Goal: Task Accomplishment & Management: Complete application form

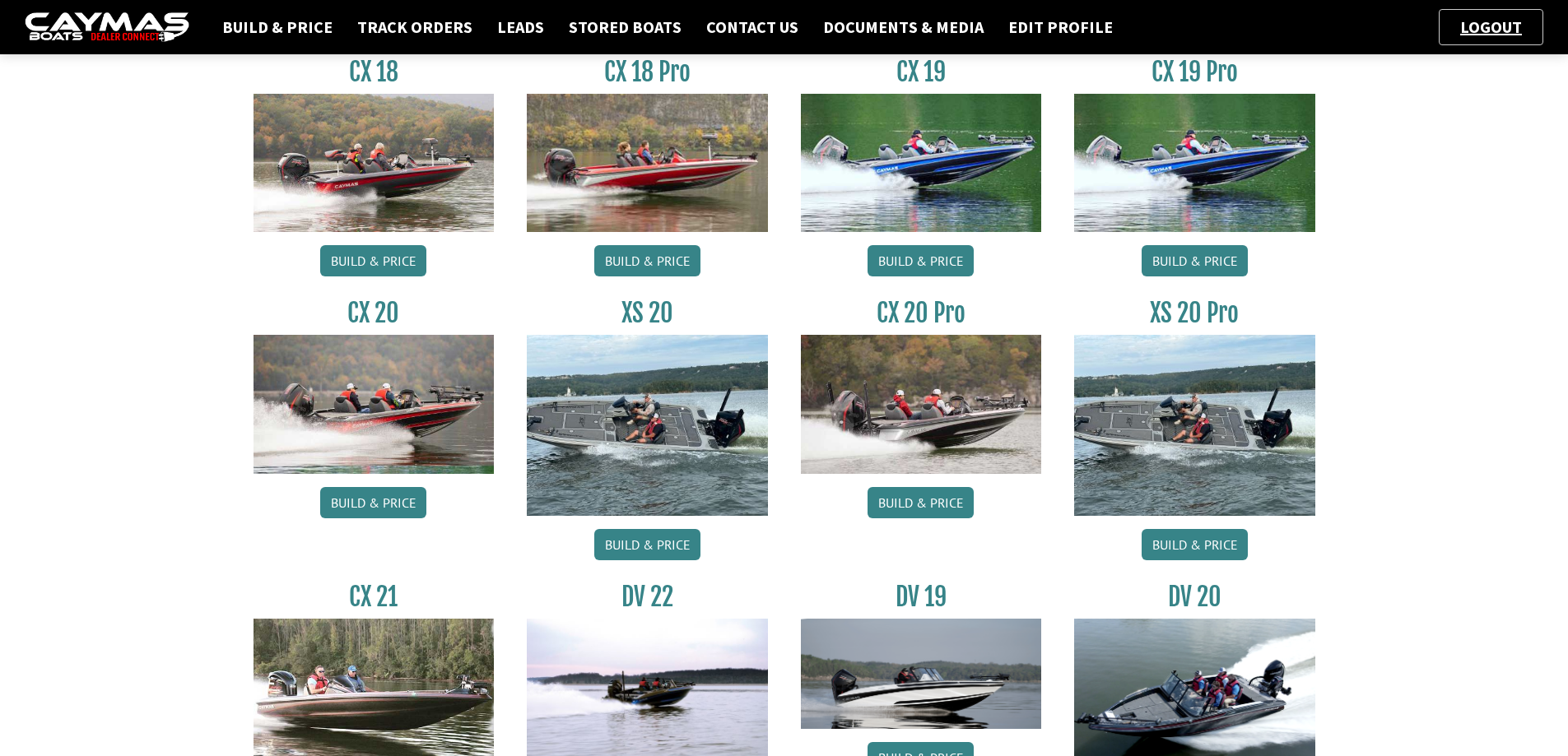
scroll to position [247, 0]
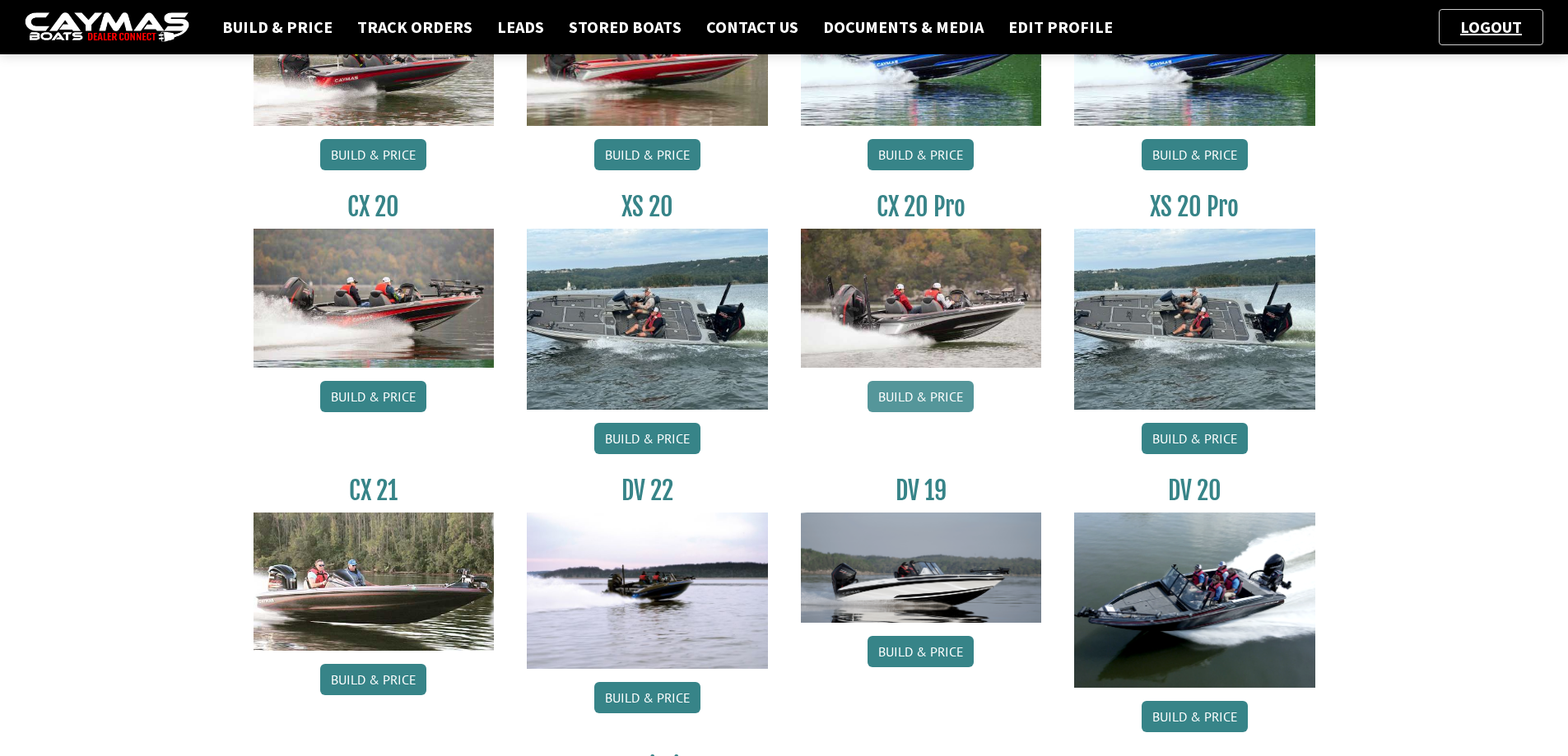
click at [927, 404] on link "Build & Price" at bounding box center [921, 397] width 106 height 32
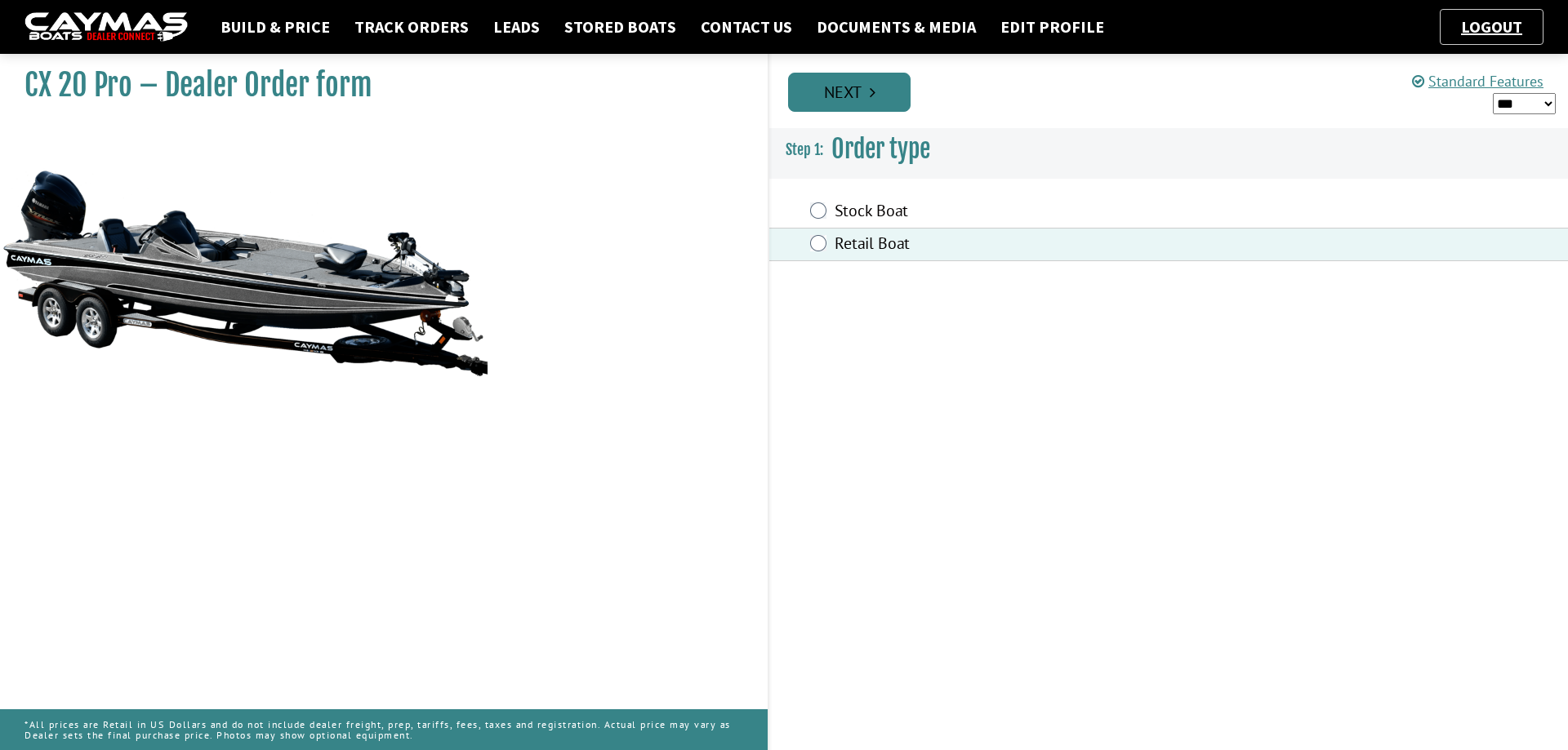
click at [873, 102] on link "Next" at bounding box center [849, 92] width 123 height 39
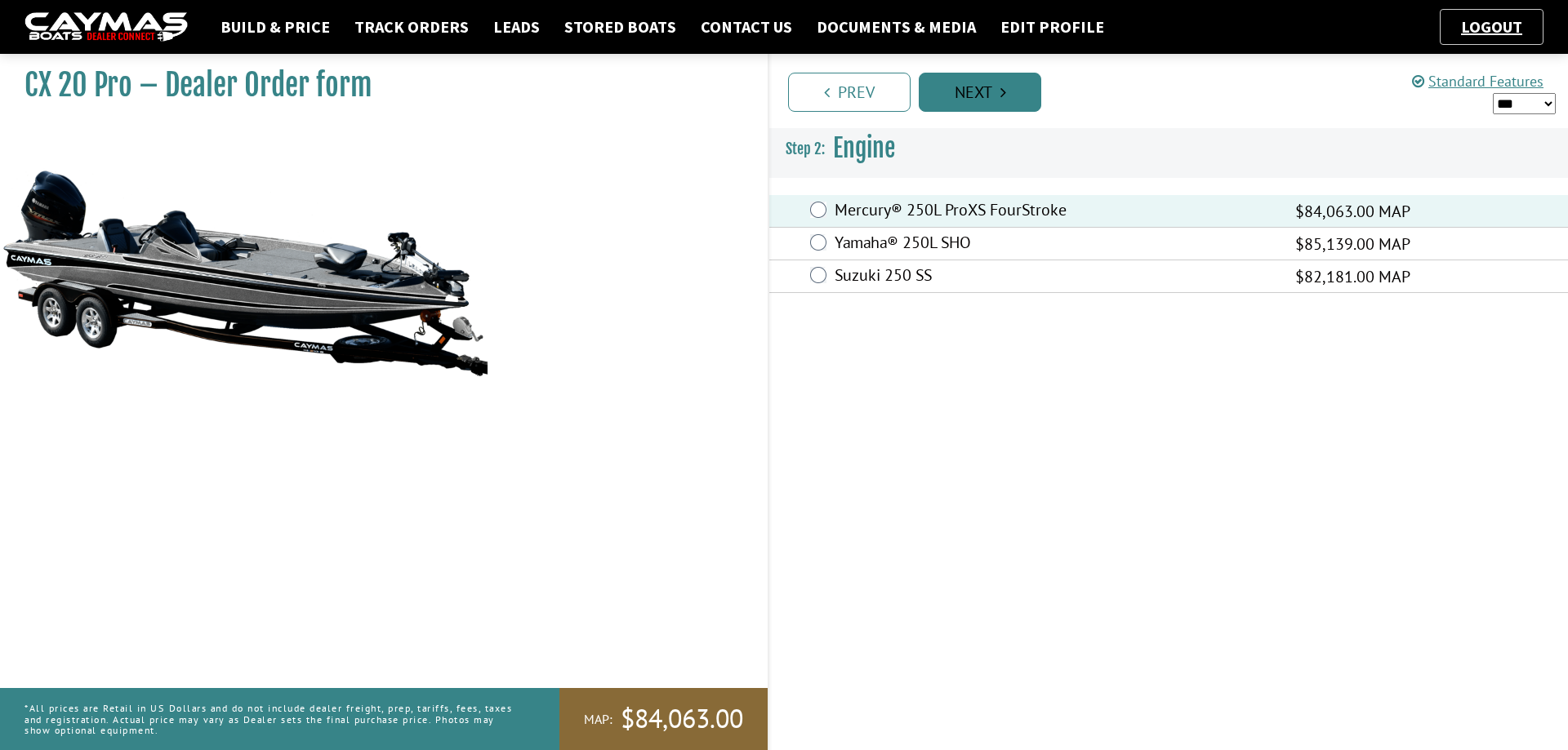
click at [979, 91] on link "Next" at bounding box center [979, 92] width 123 height 39
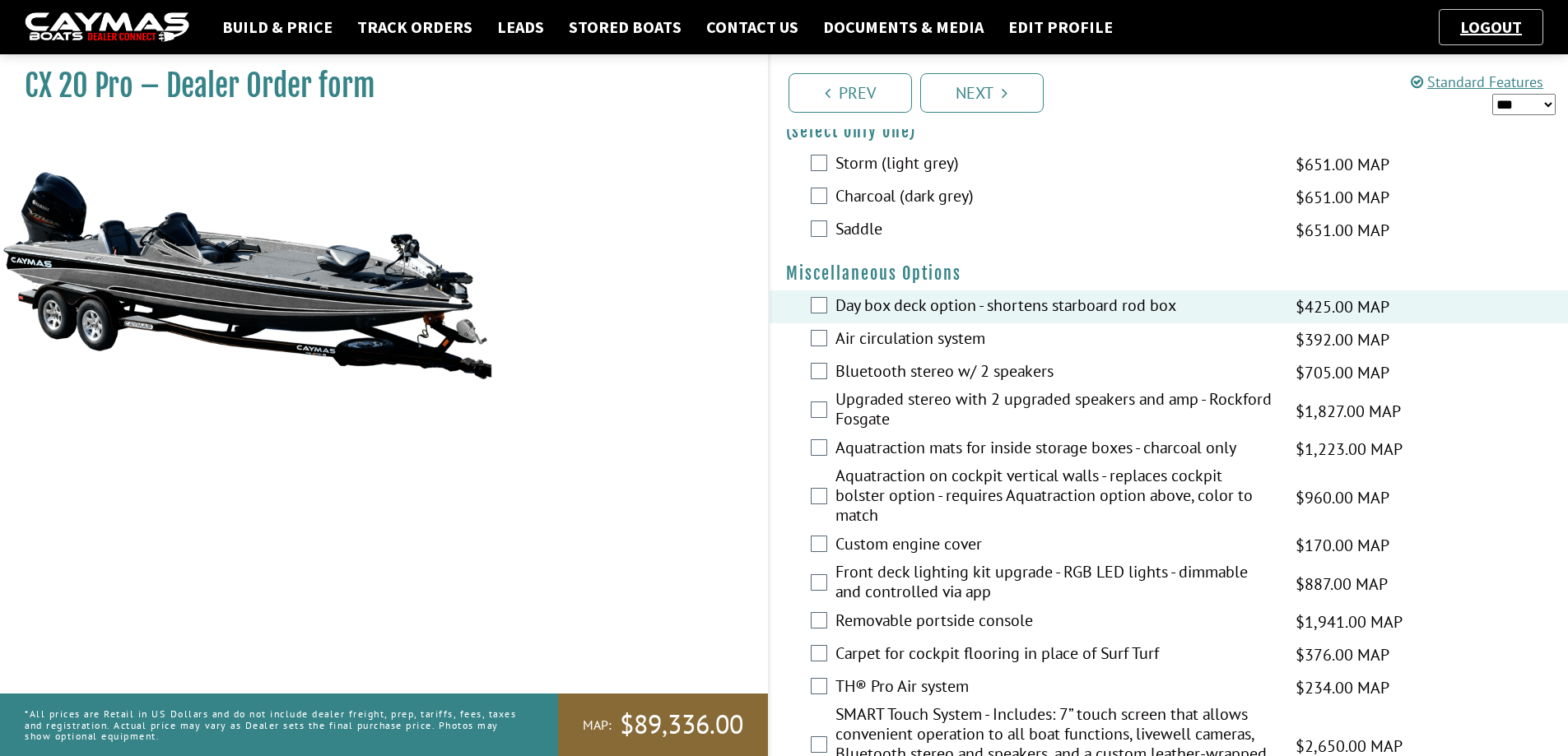
scroll to position [1787, 0]
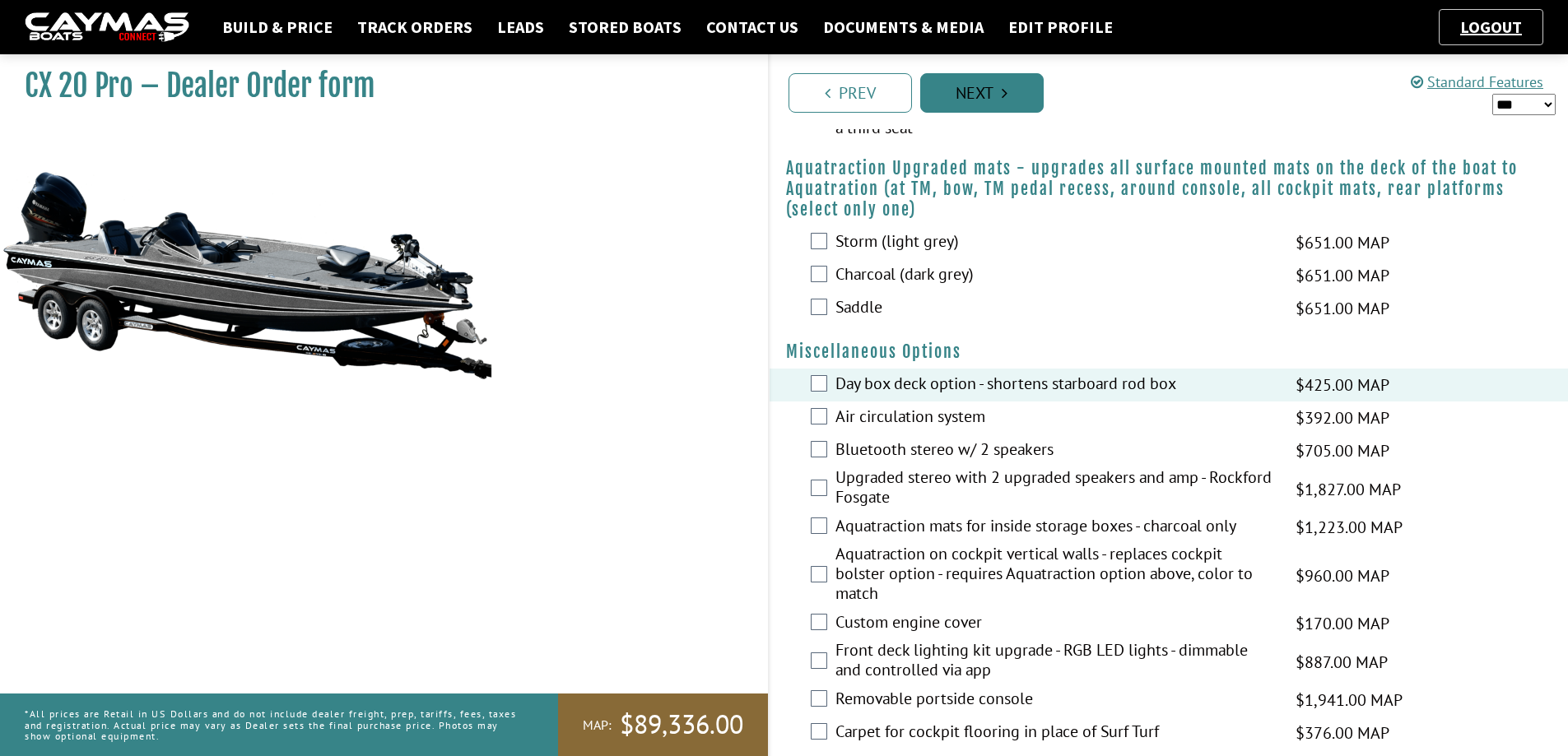
click at [977, 87] on link "Next" at bounding box center [981, 93] width 124 height 39
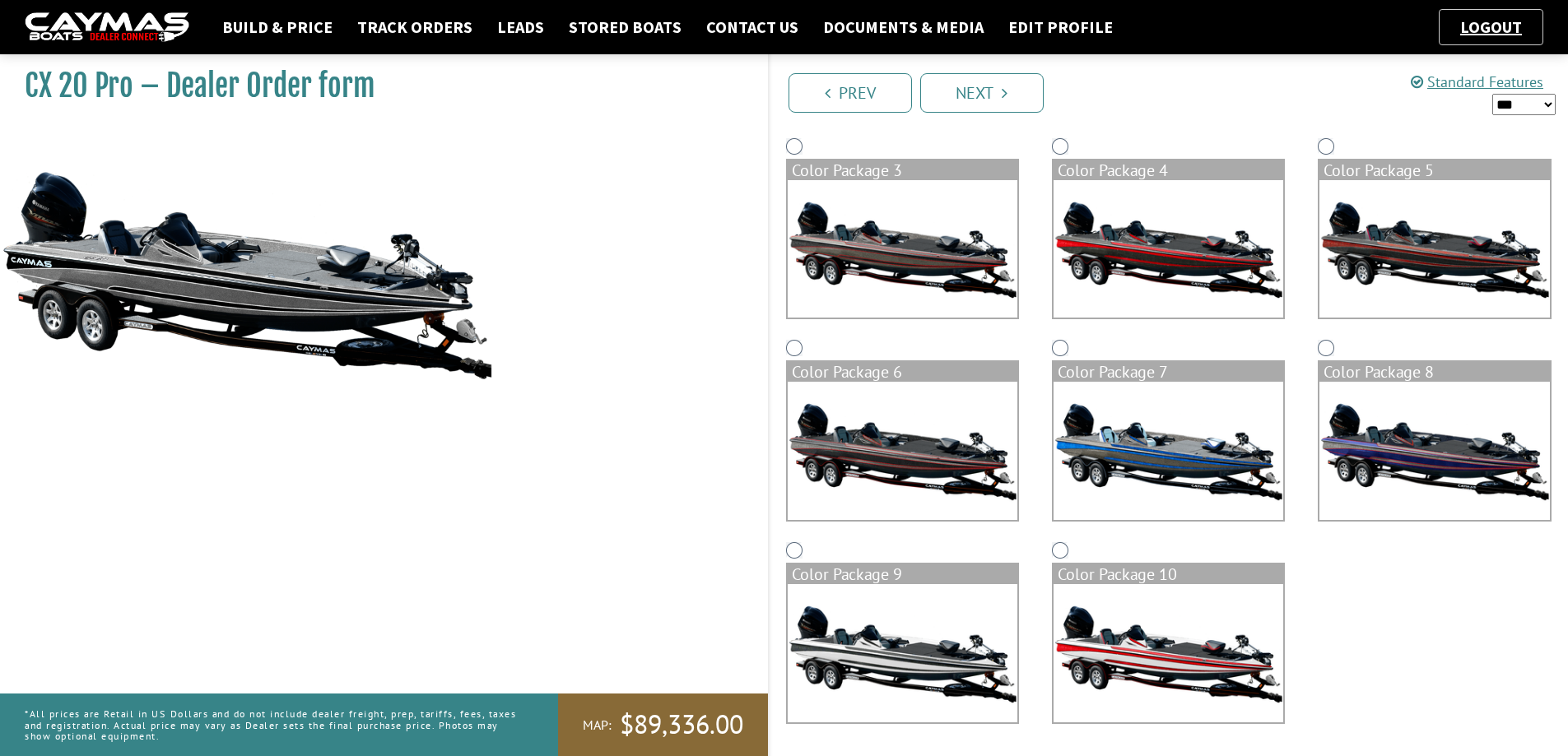
scroll to position [10, 0]
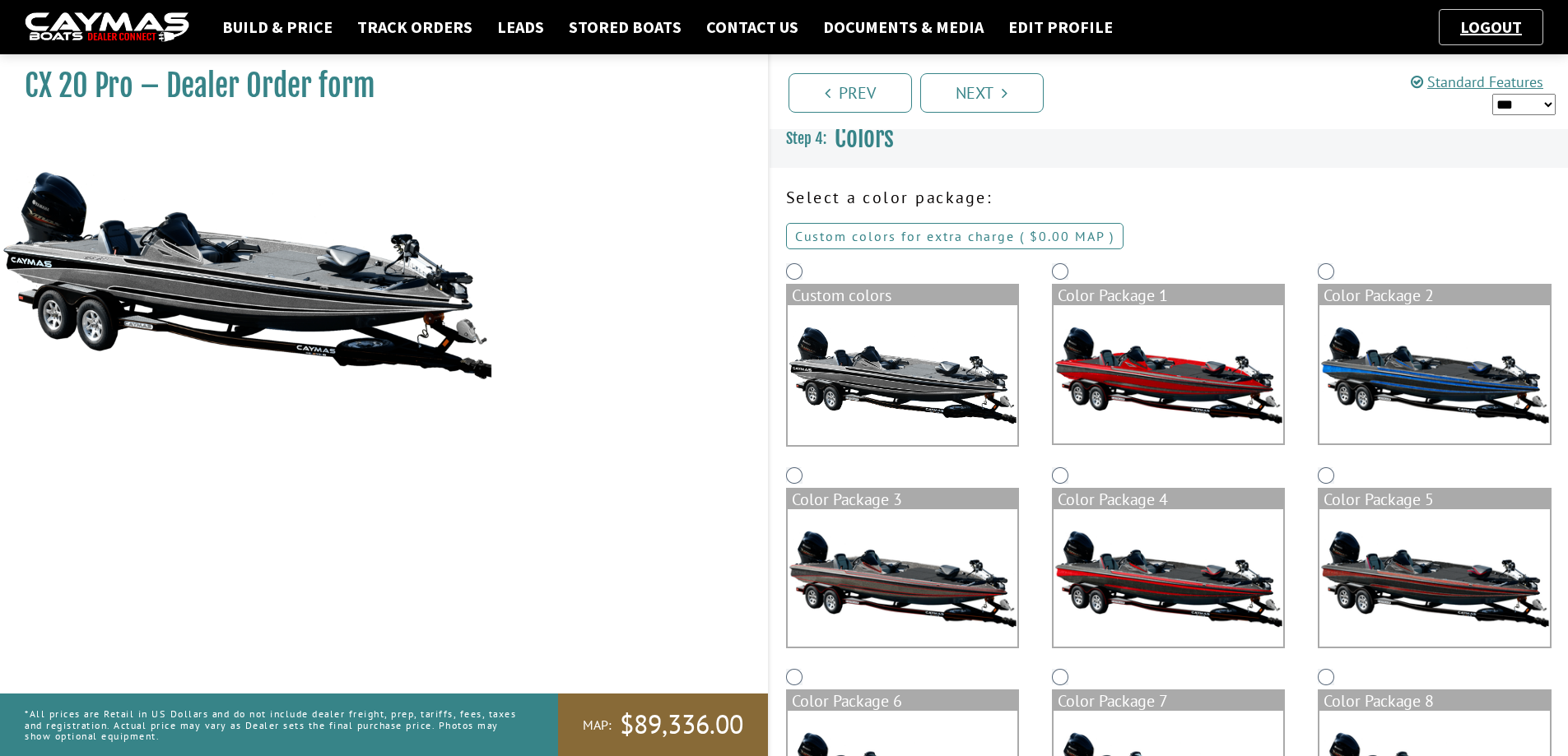
click at [915, 240] on link "Custom colors for extra charge ( $0.00 $0.00 MSRP $0.00 MAP $0.00 )" at bounding box center [954, 236] width 337 height 26
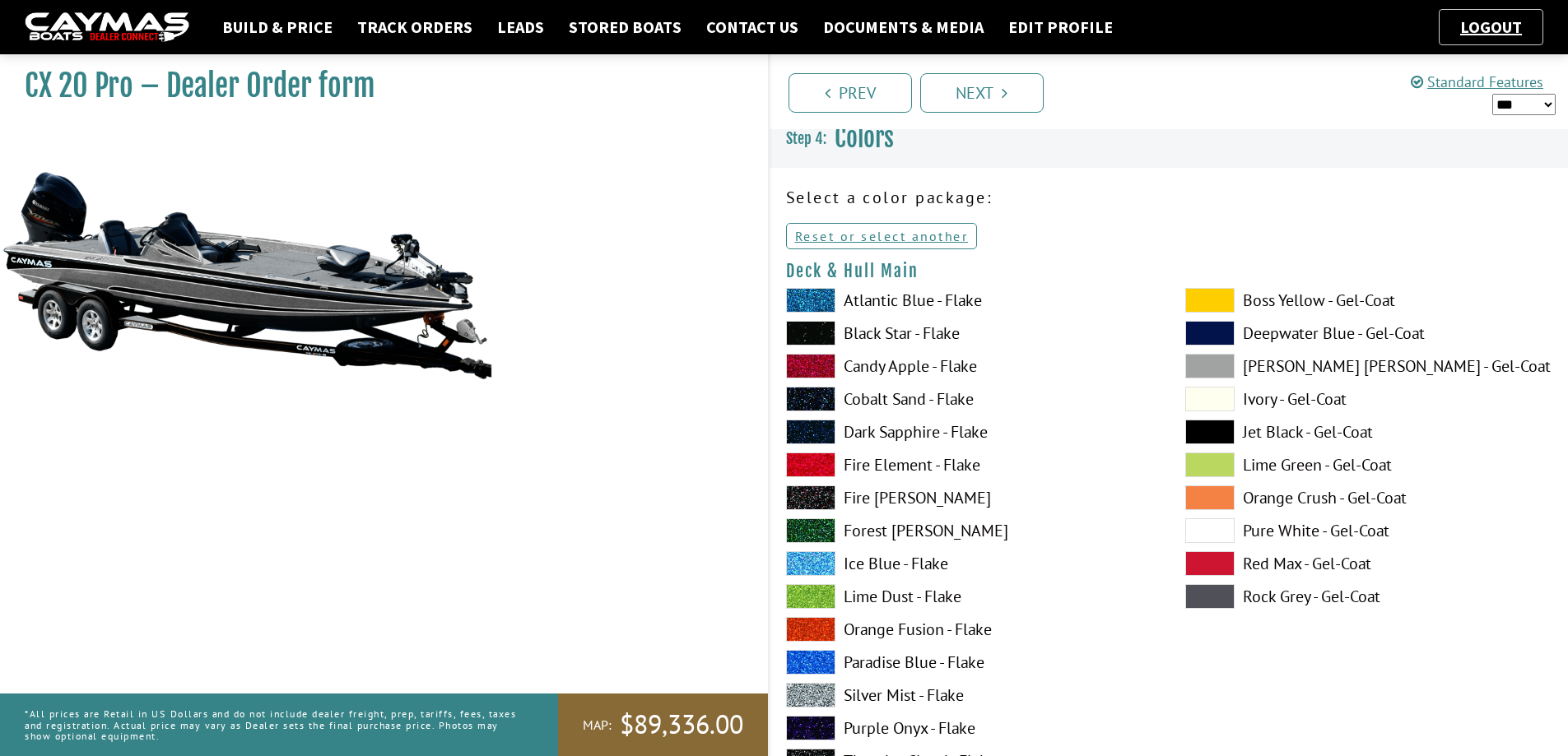
click at [1203, 527] on span at bounding box center [1210, 531] width 49 height 25
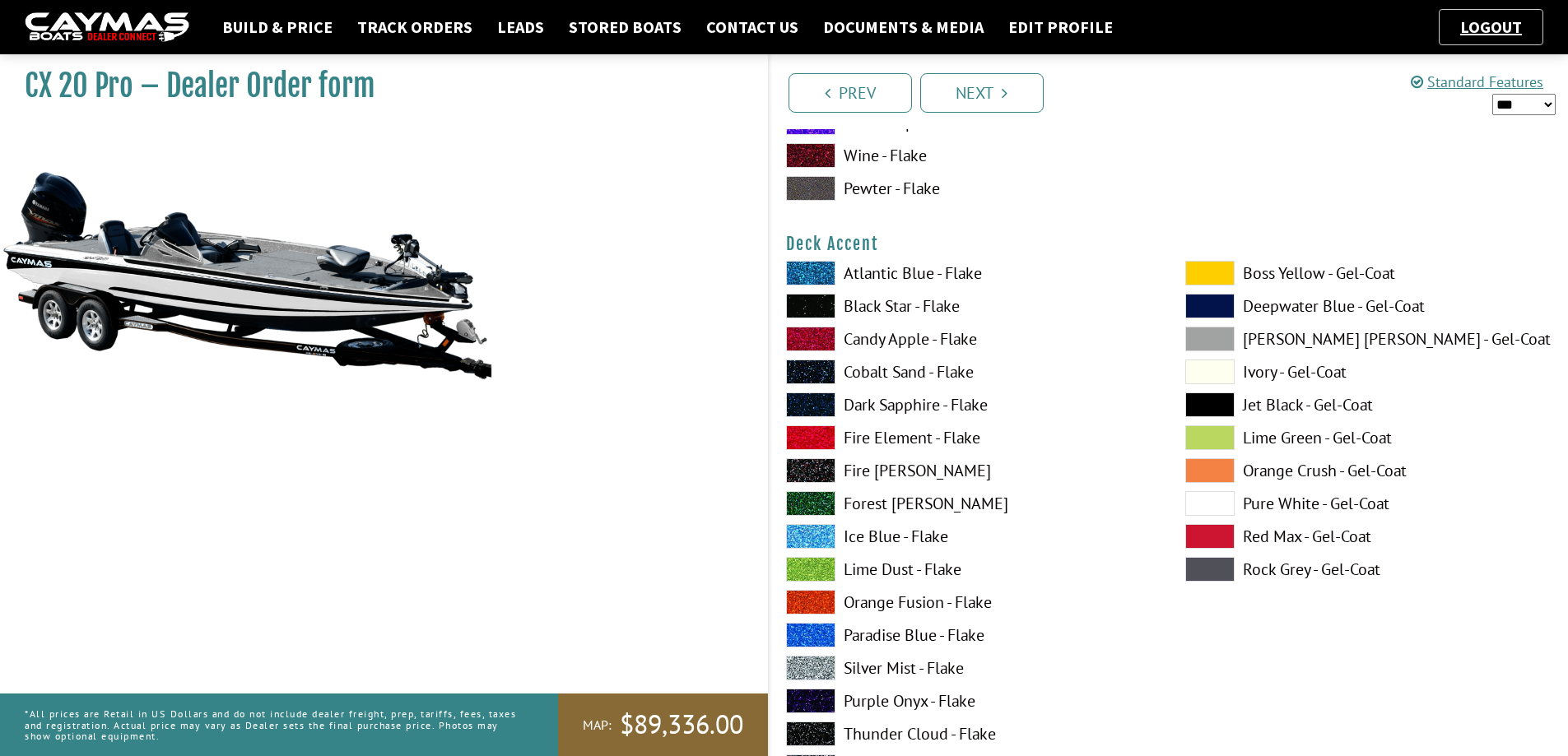
scroll to position [833, 0]
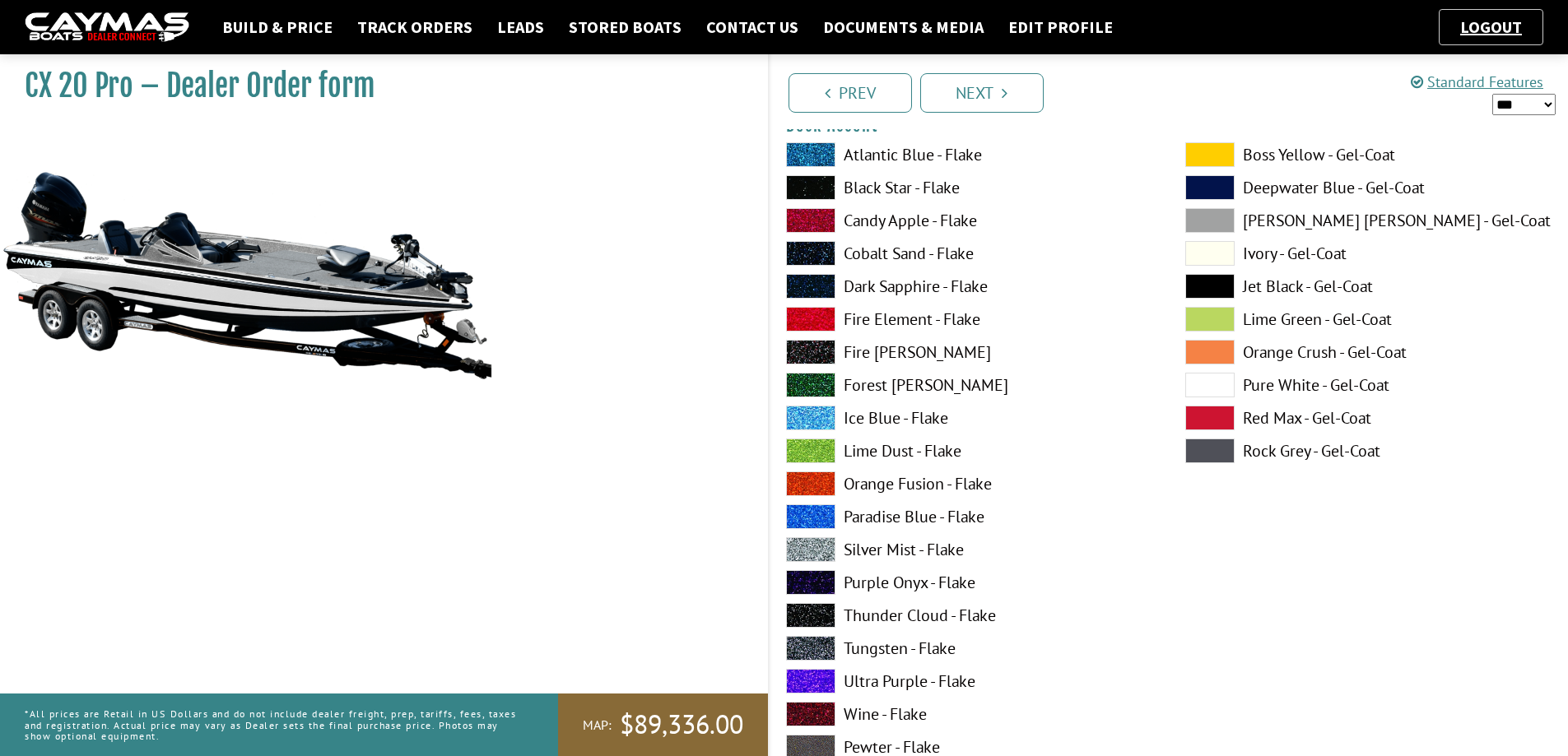
click at [806, 514] on span at bounding box center [810, 517] width 49 height 25
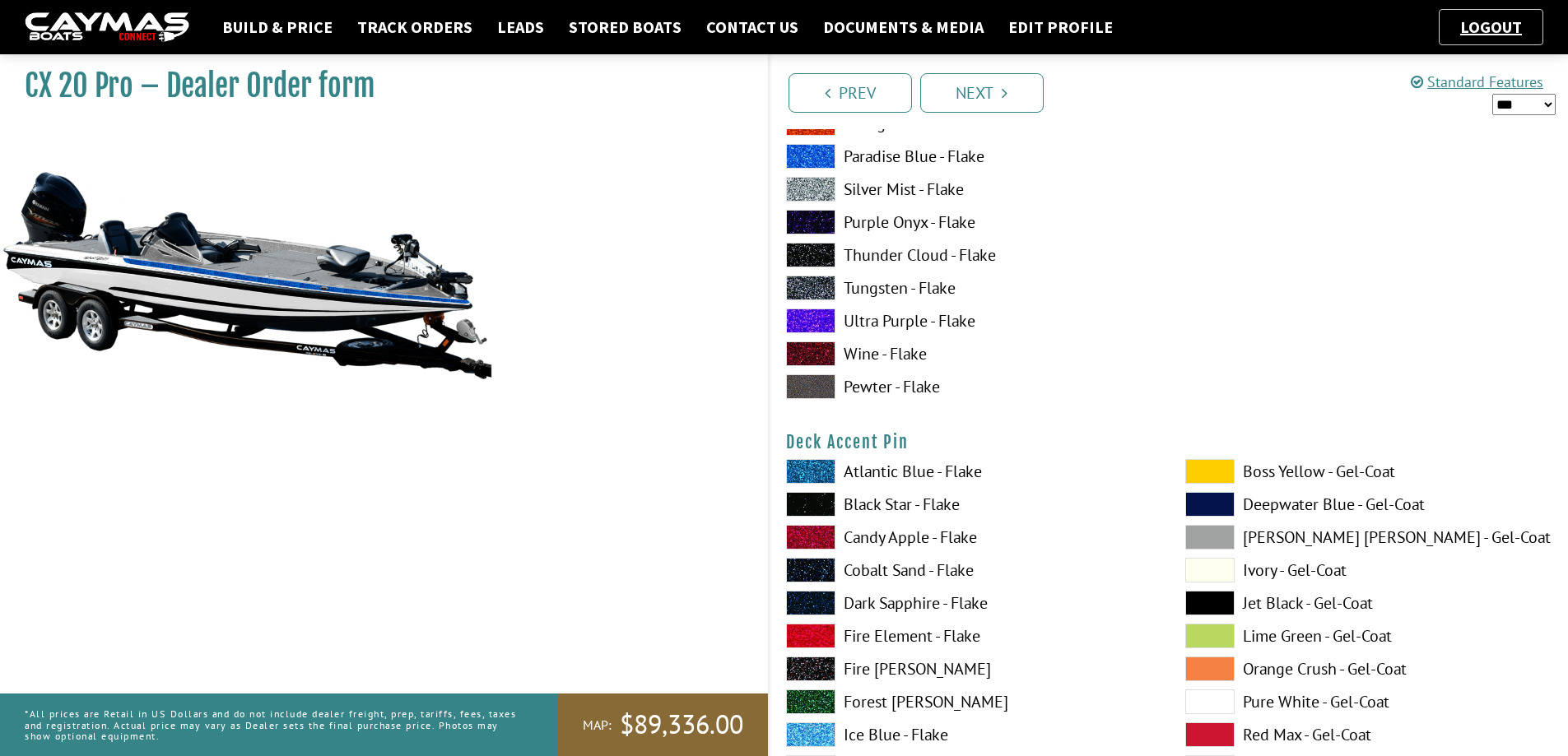
scroll to position [1327, 0]
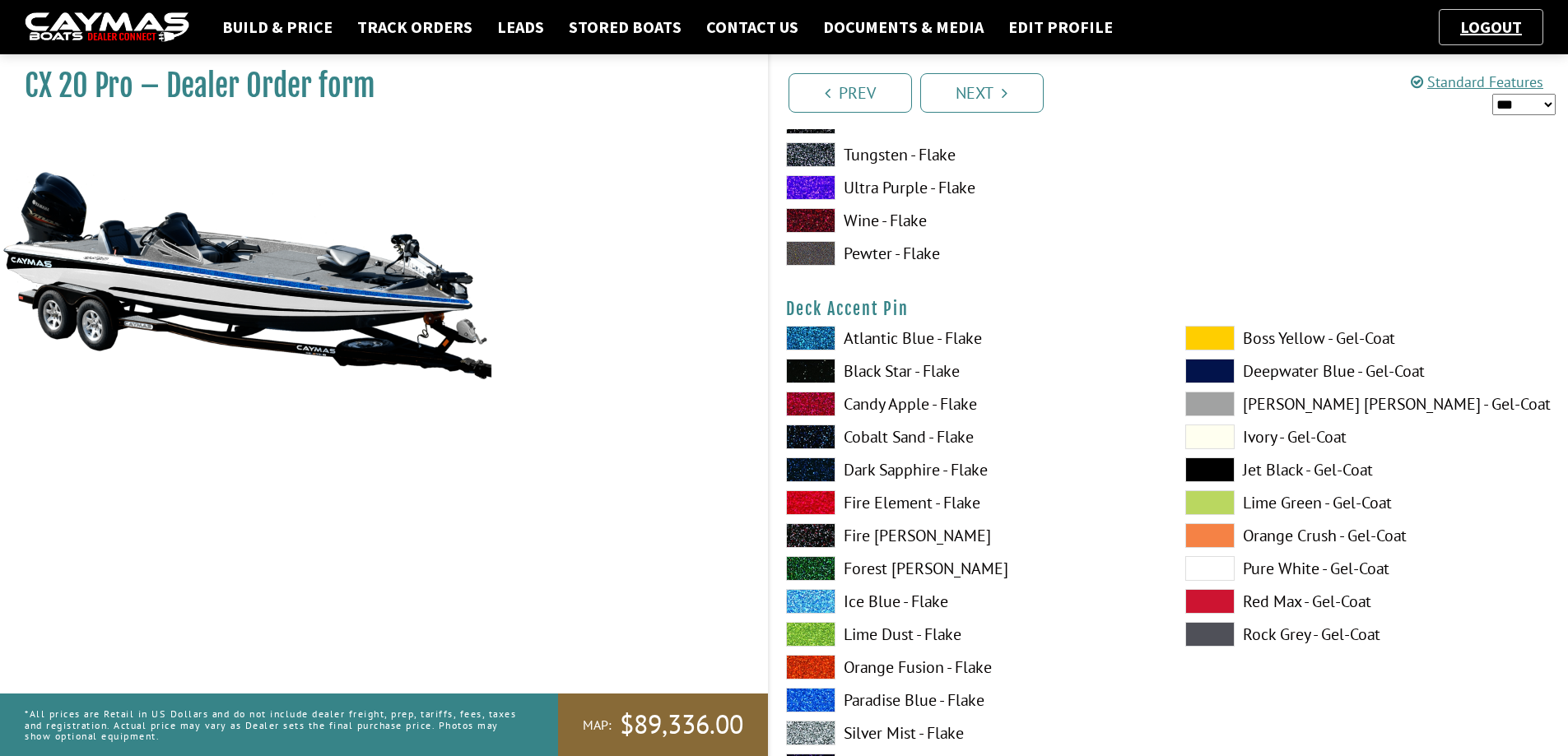
click at [807, 731] on span at bounding box center [810, 733] width 49 height 25
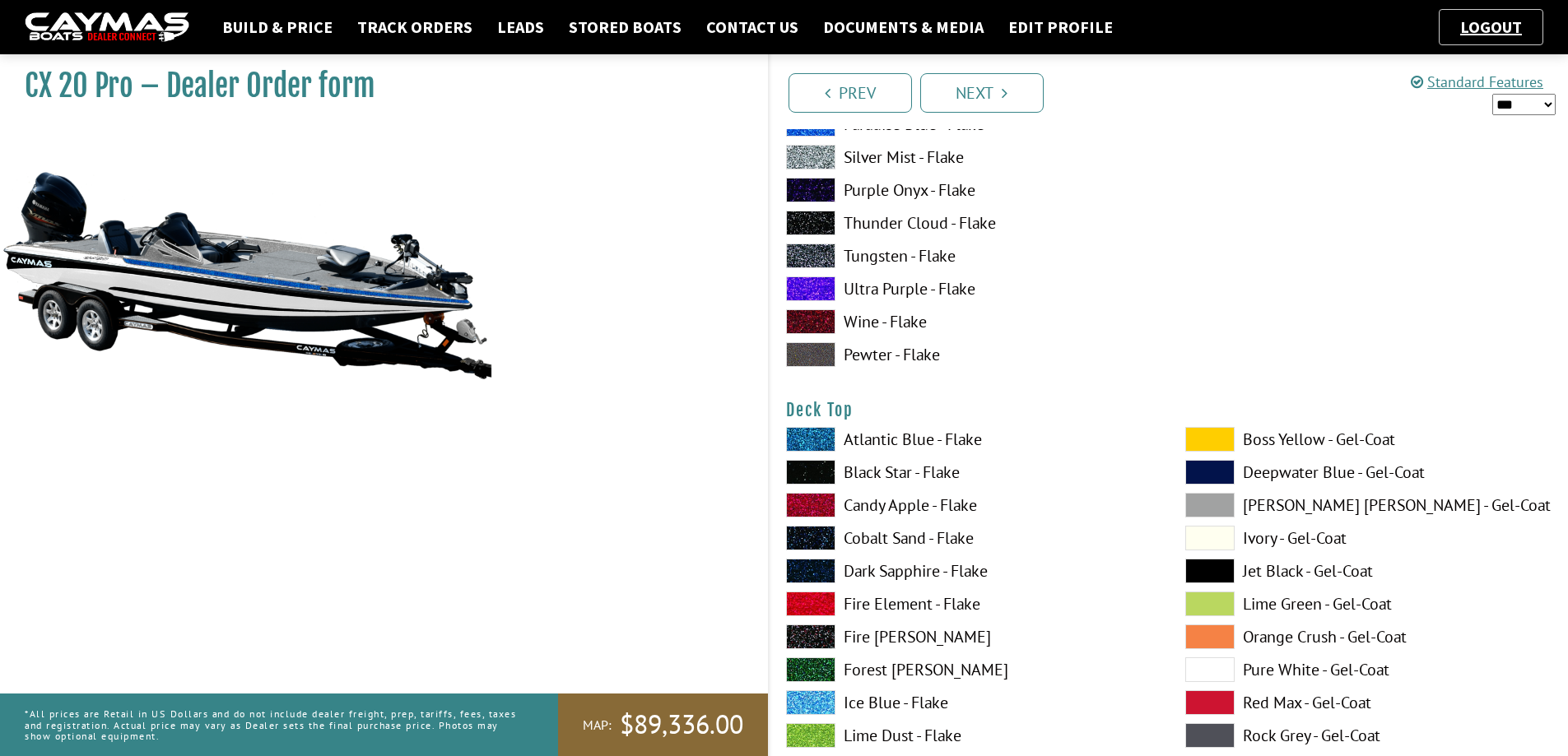
scroll to position [2067, 0]
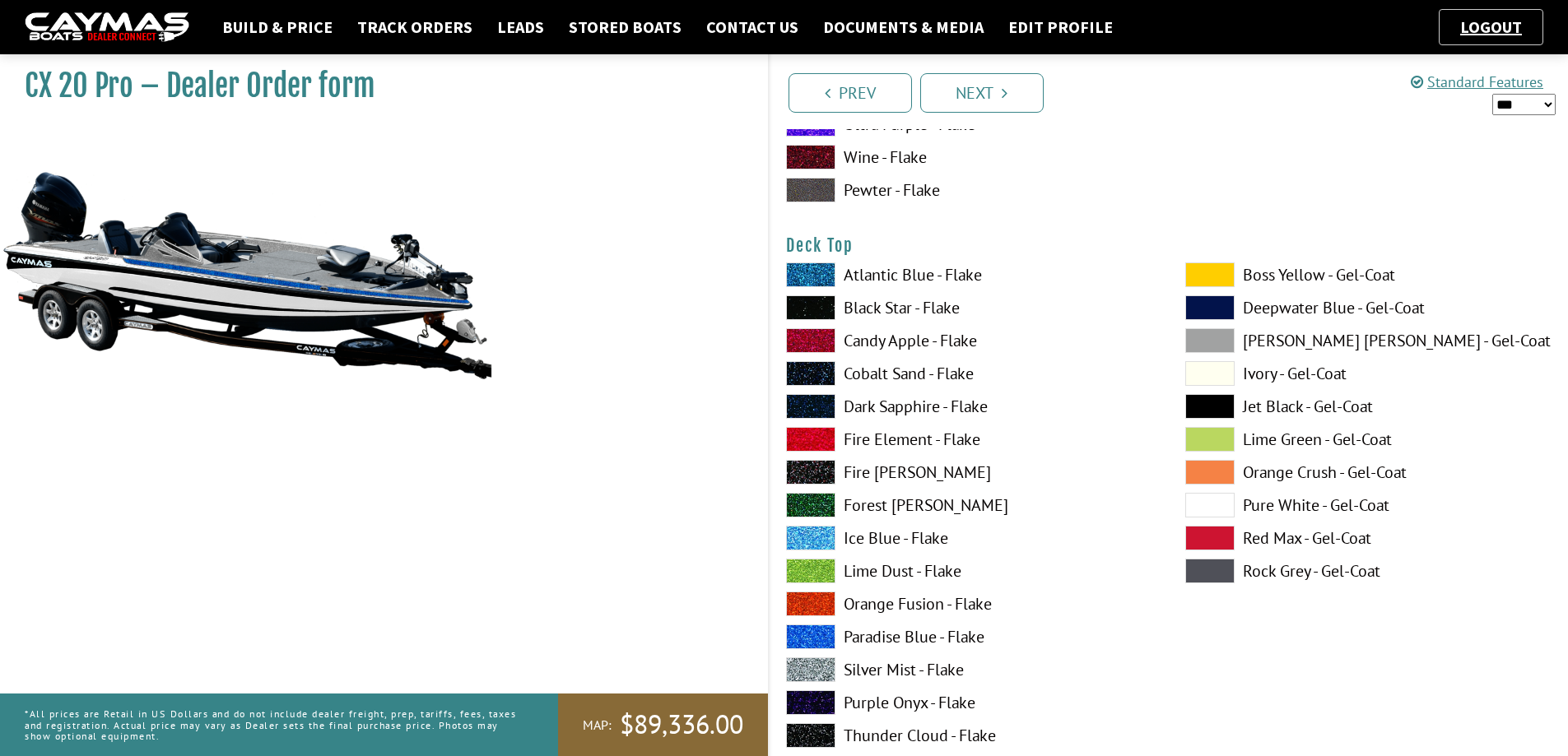
click at [1210, 505] on span at bounding box center [1210, 505] width 49 height 25
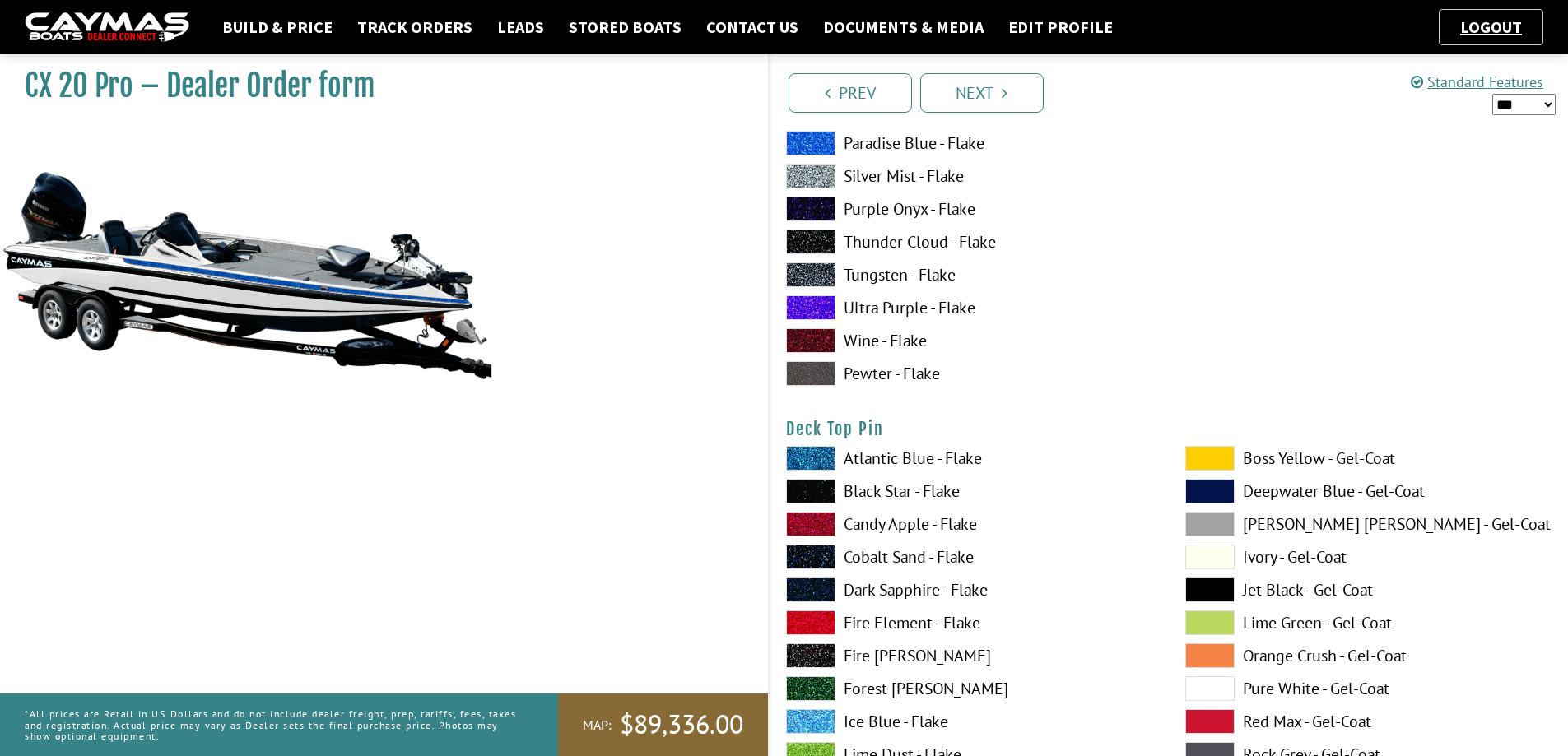
scroll to position [2890, 0]
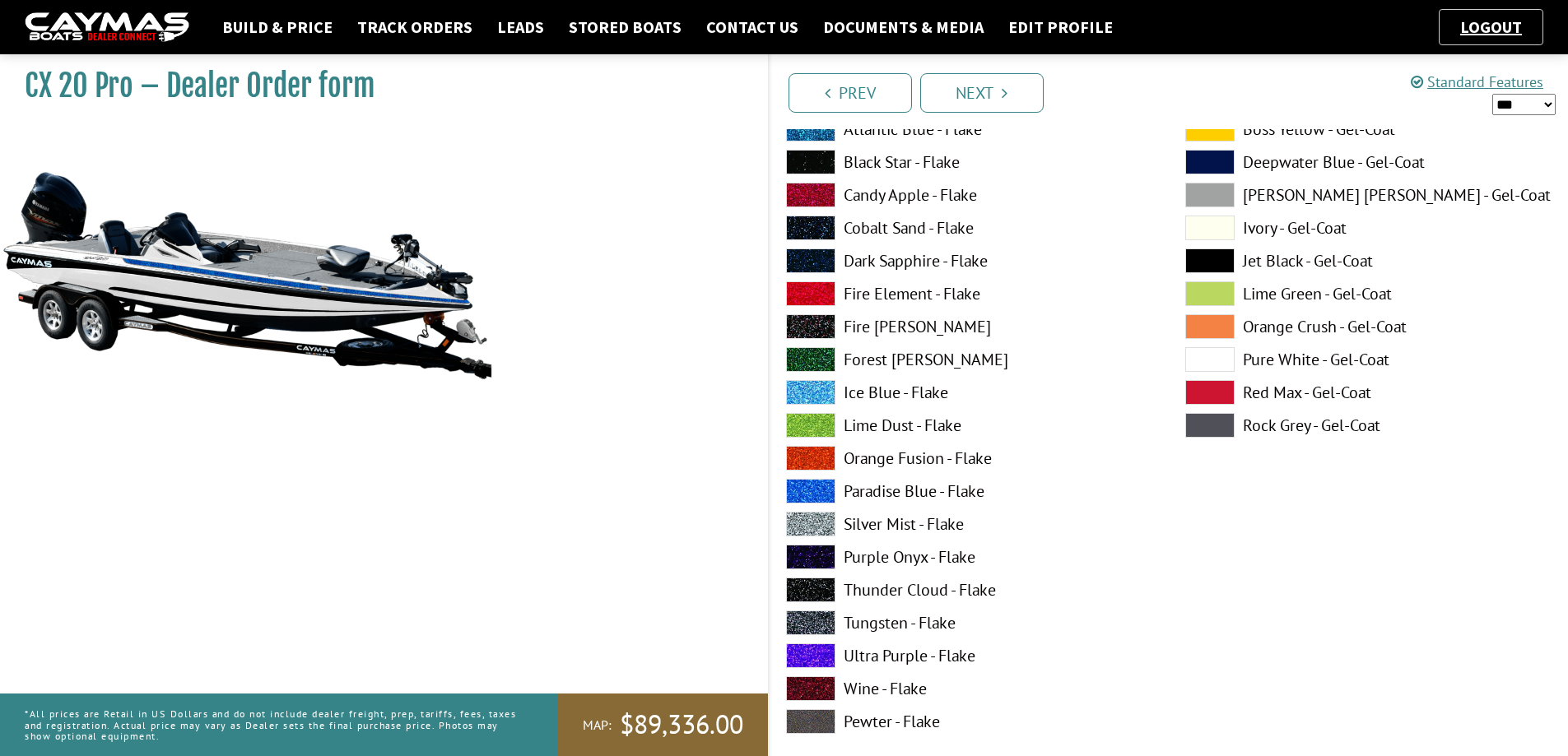
click at [815, 528] on span at bounding box center [810, 524] width 49 height 25
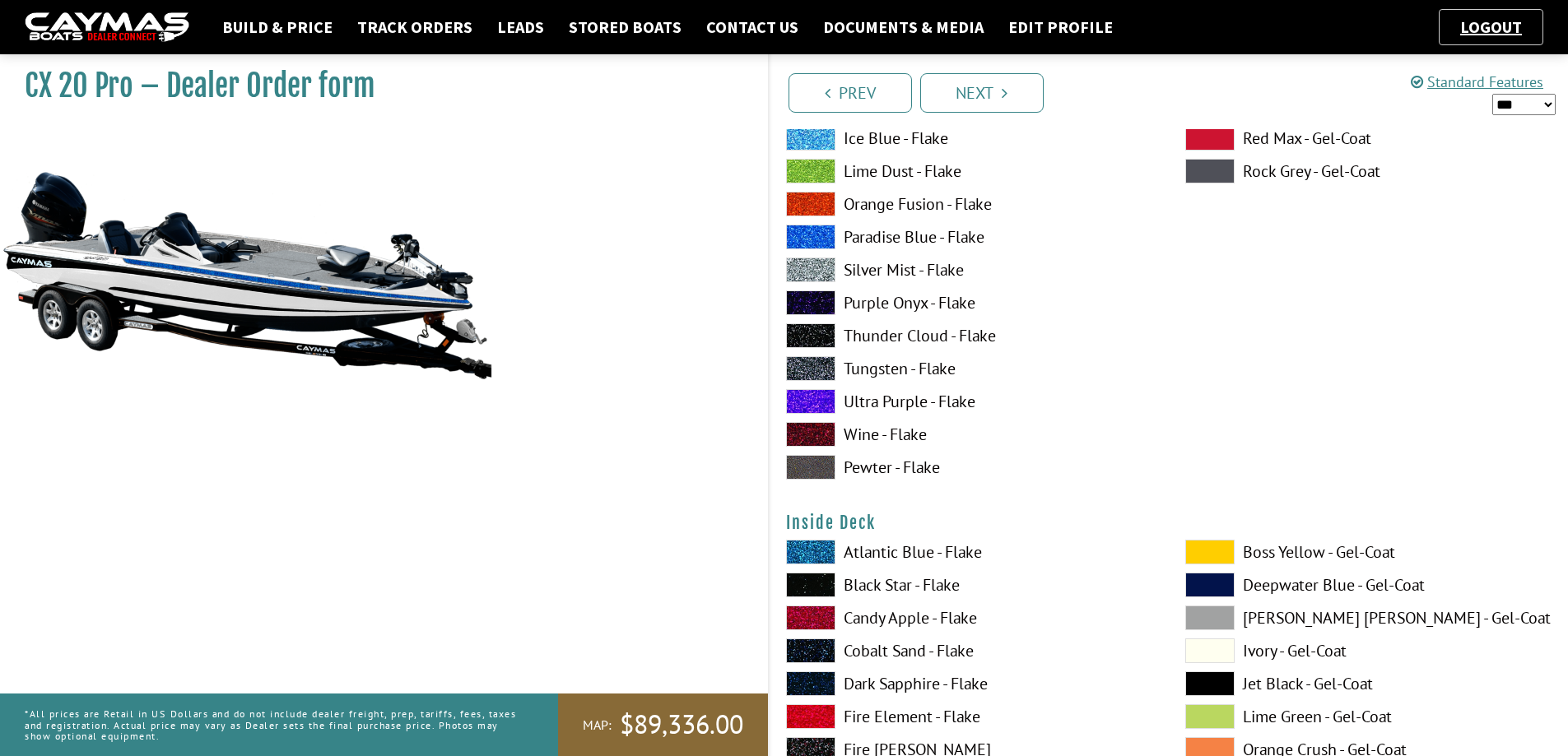
scroll to position [3220, 0]
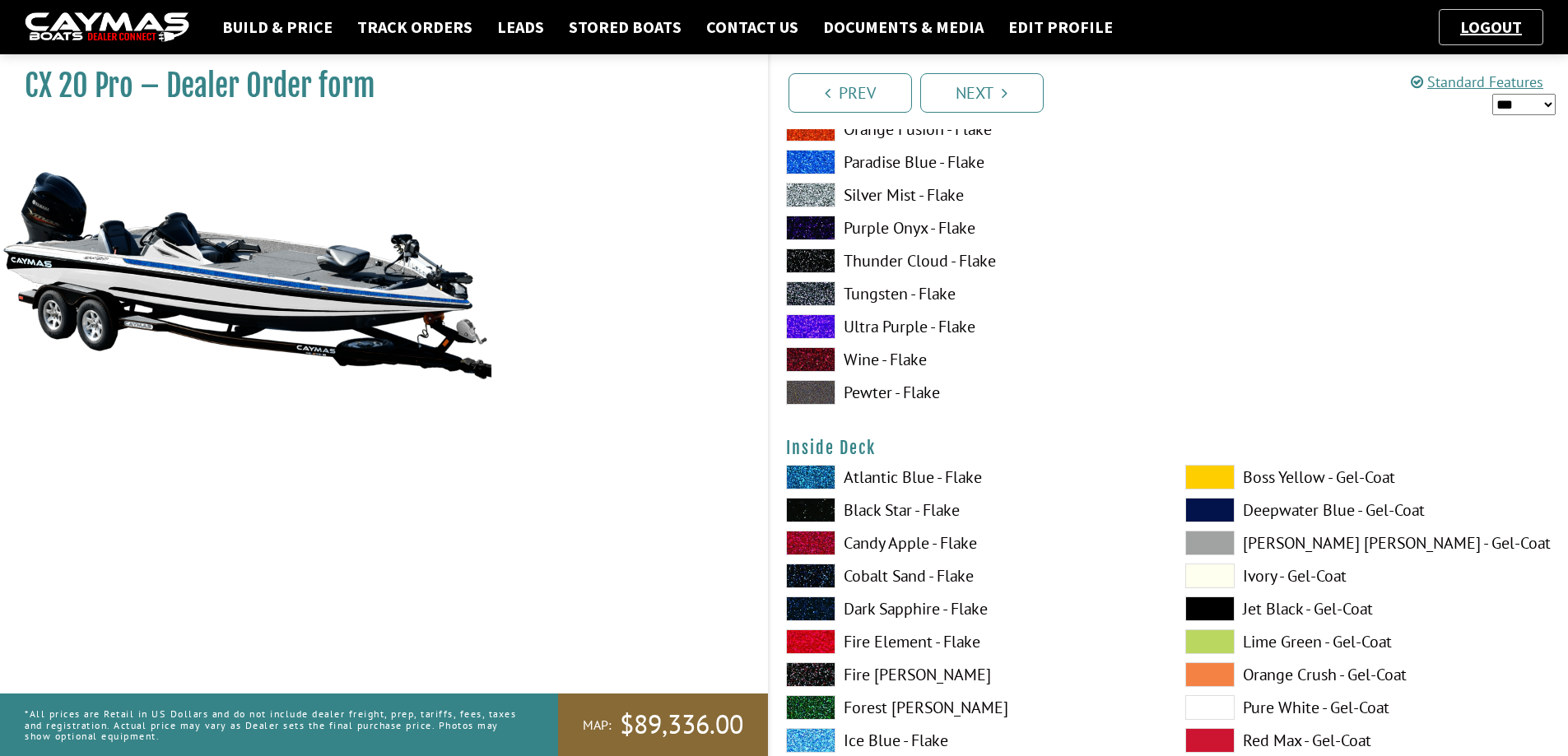
click at [823, 514] on span at bounding box center [810, 510] width 49 height 25
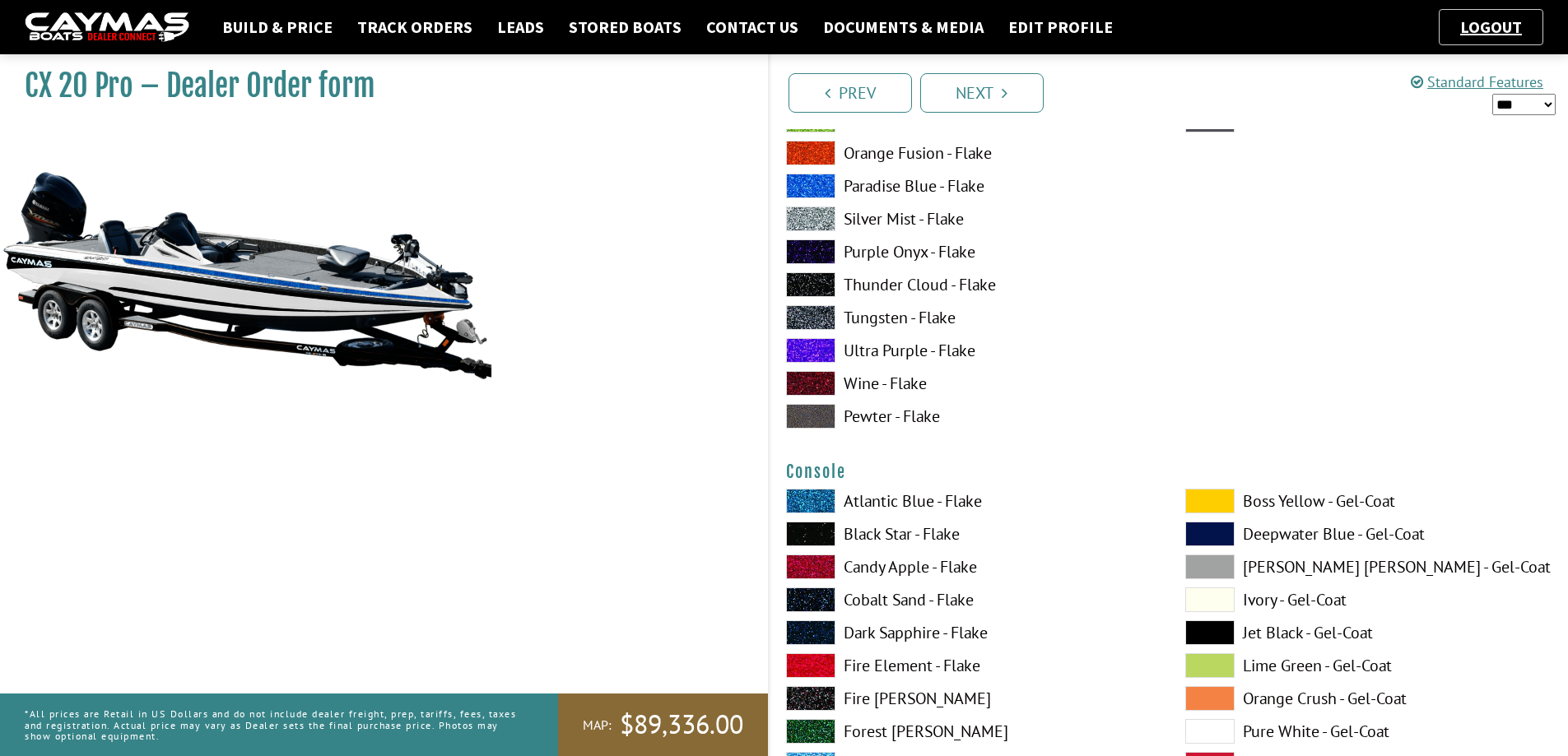
scroll to position [3960, 0]
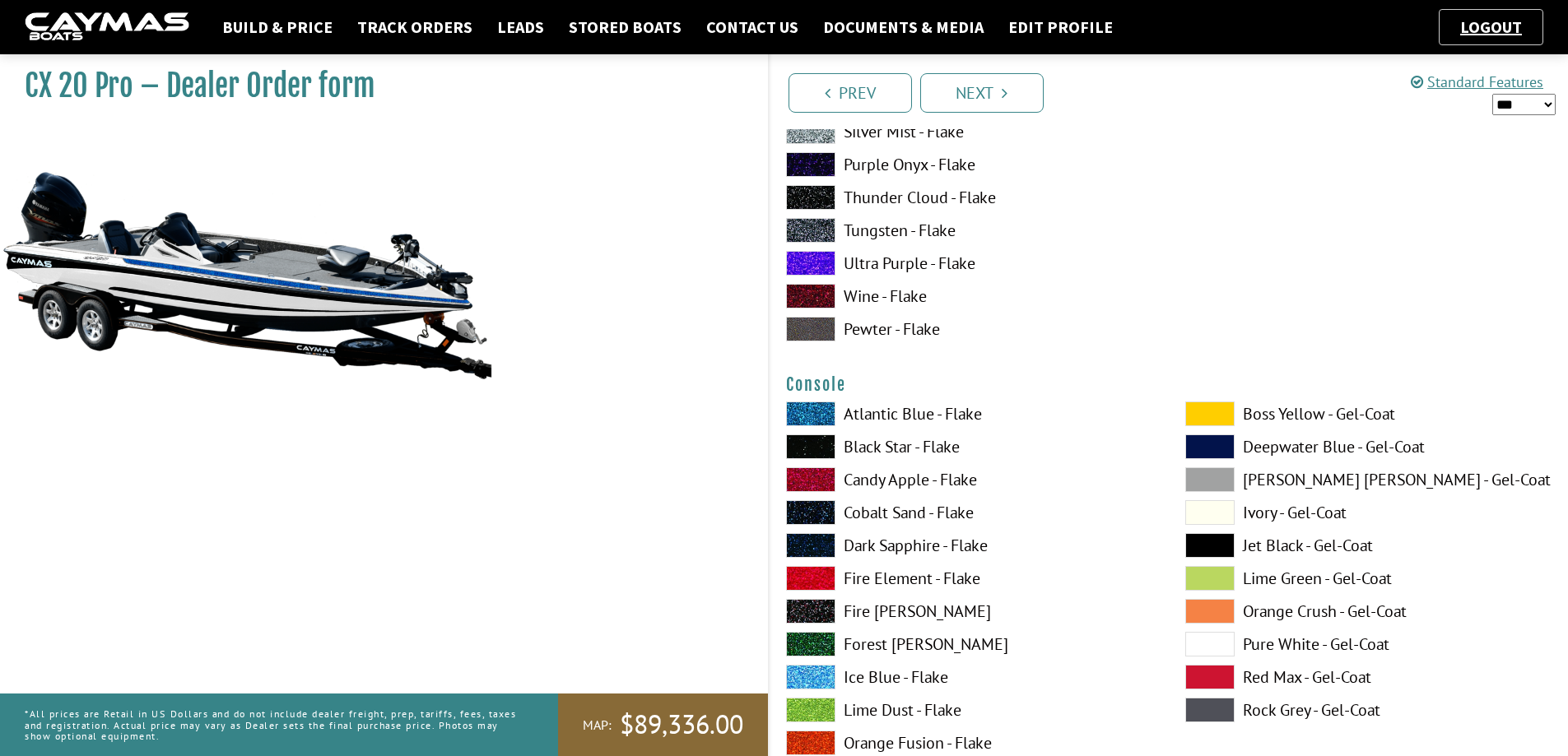
click at [811, 452] on span at bounding box center [810, 447] width 49 height 25
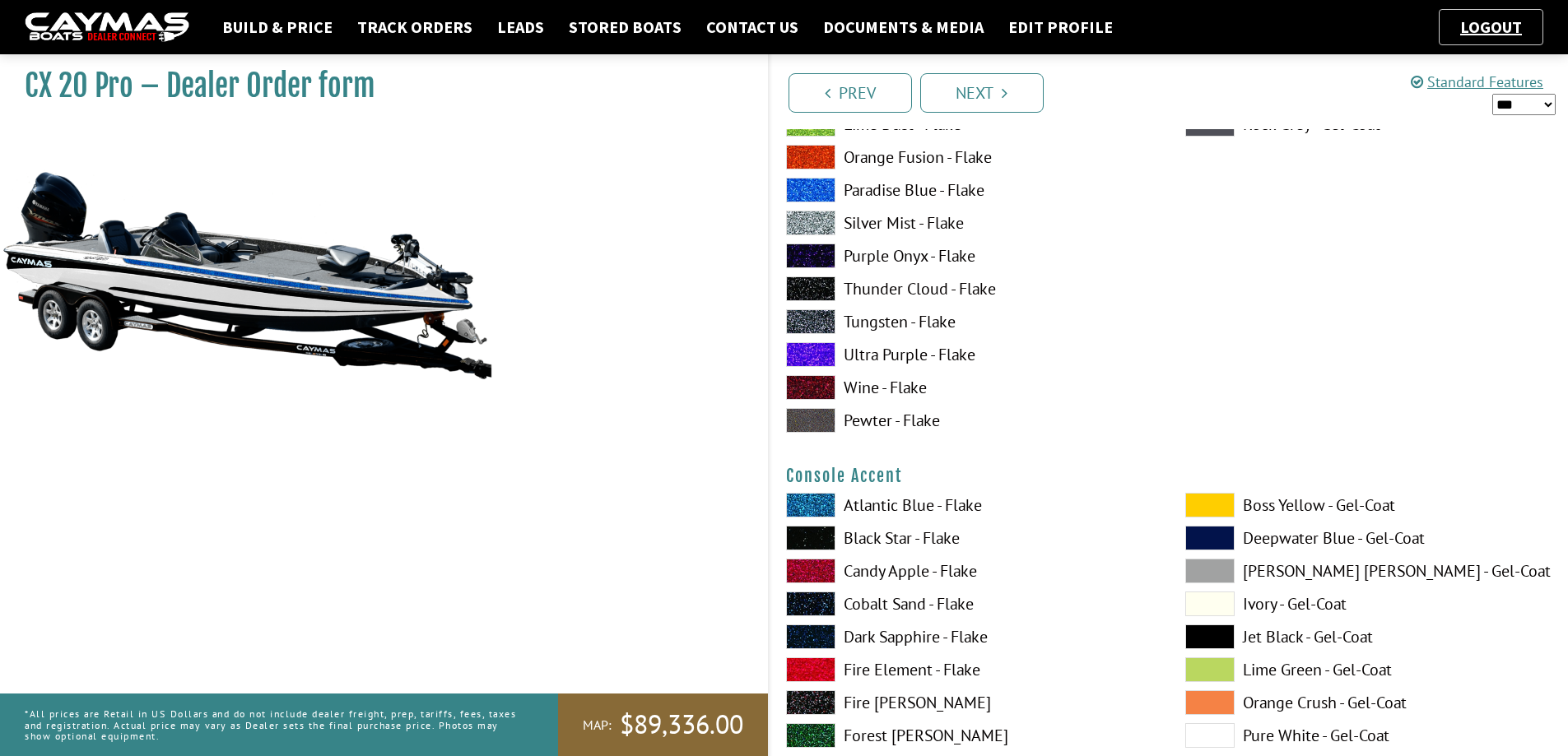
scroll to position [4619, 0]
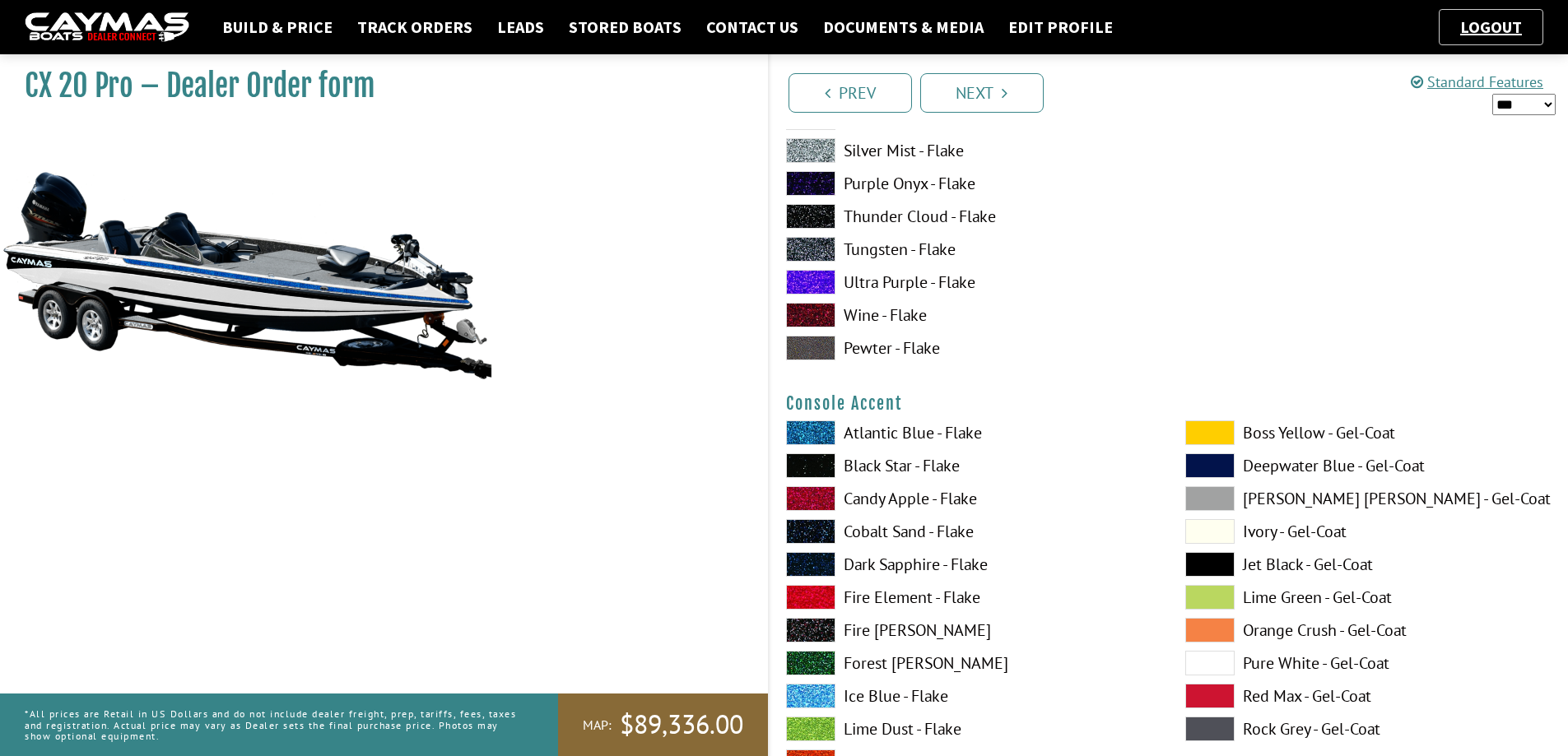
click at [1197, 661] on span at bounding box center [1210, 663] width 49 height 25
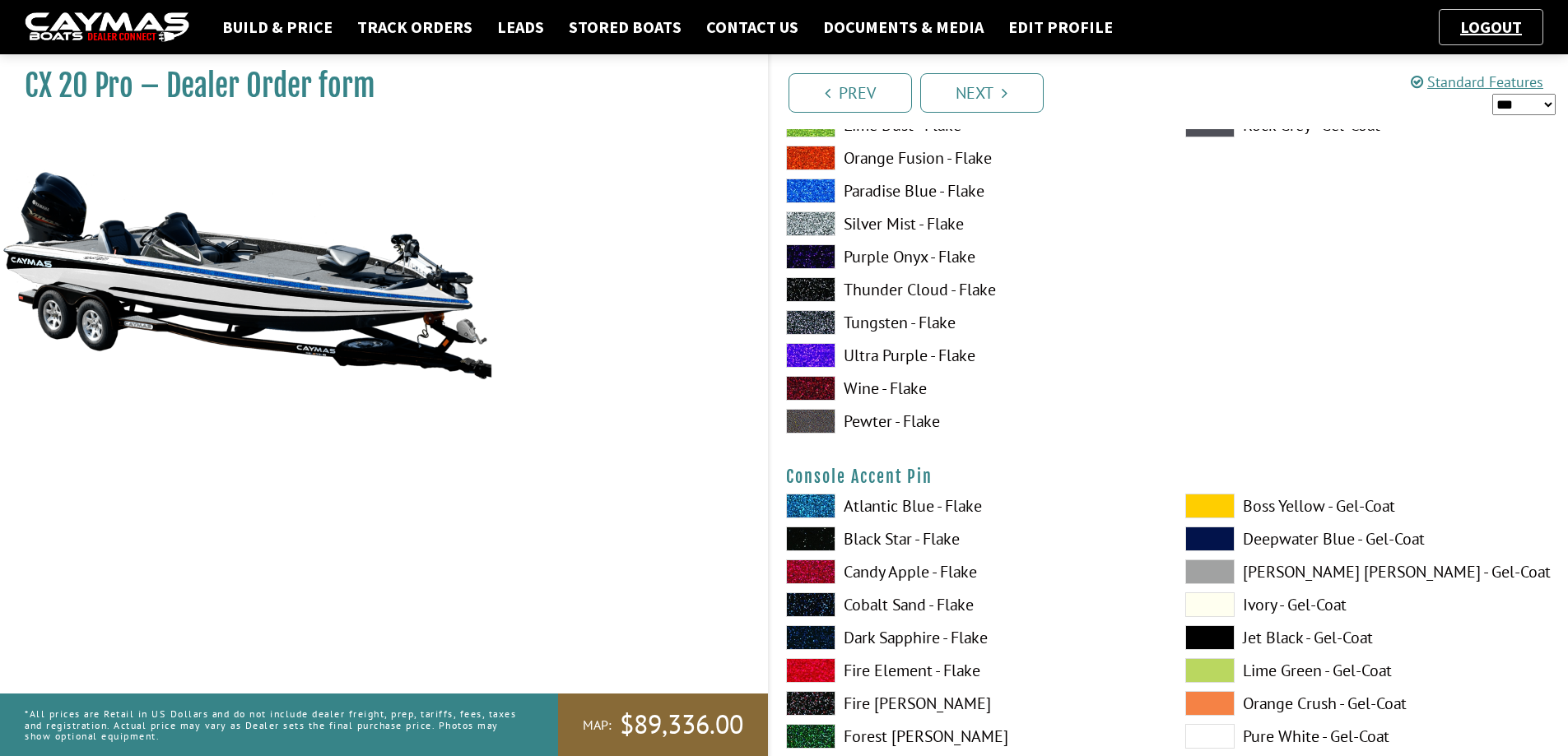
scroll to position [5359, 0]
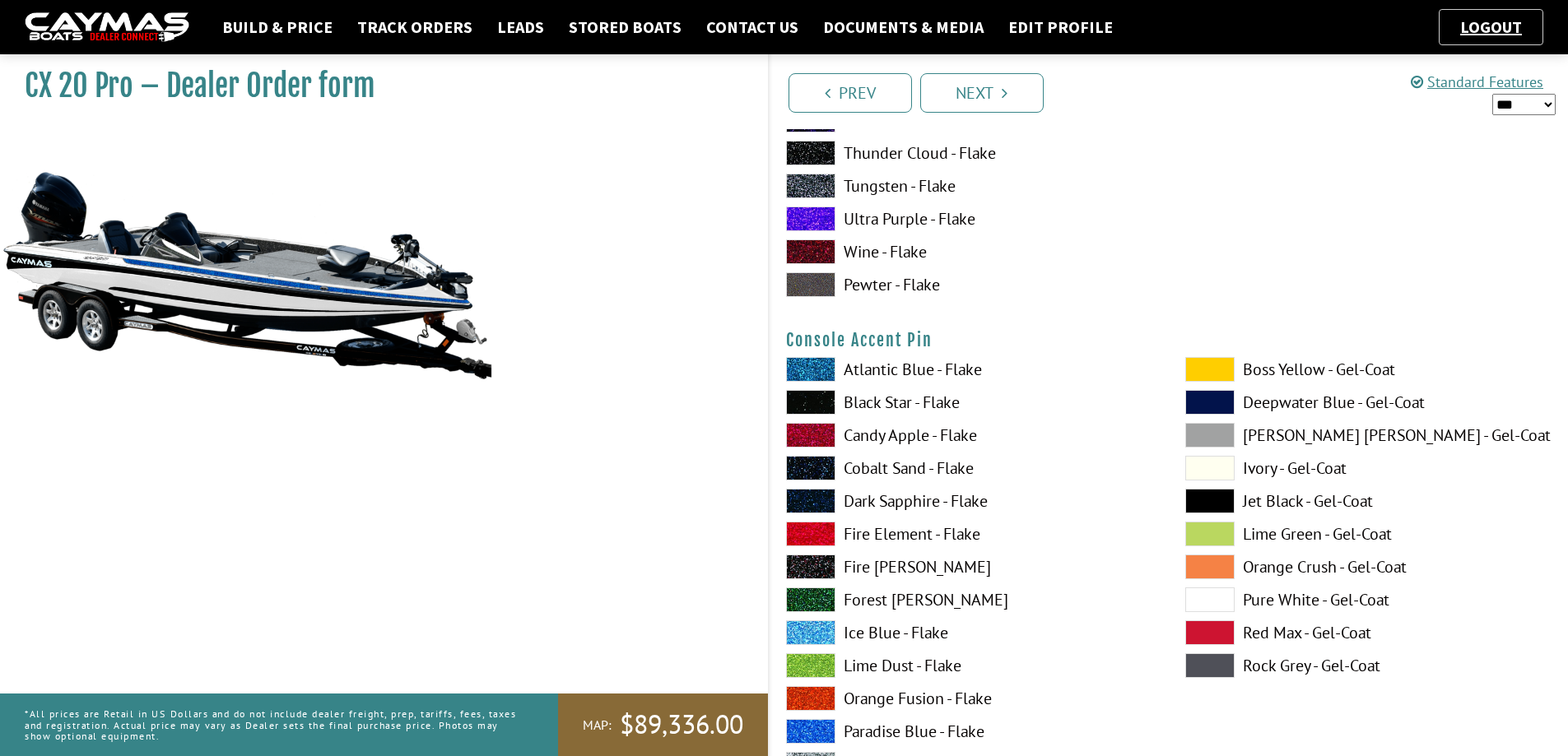
click at [820, 729] on span at bounding box center [810, 732] width 49 height 25
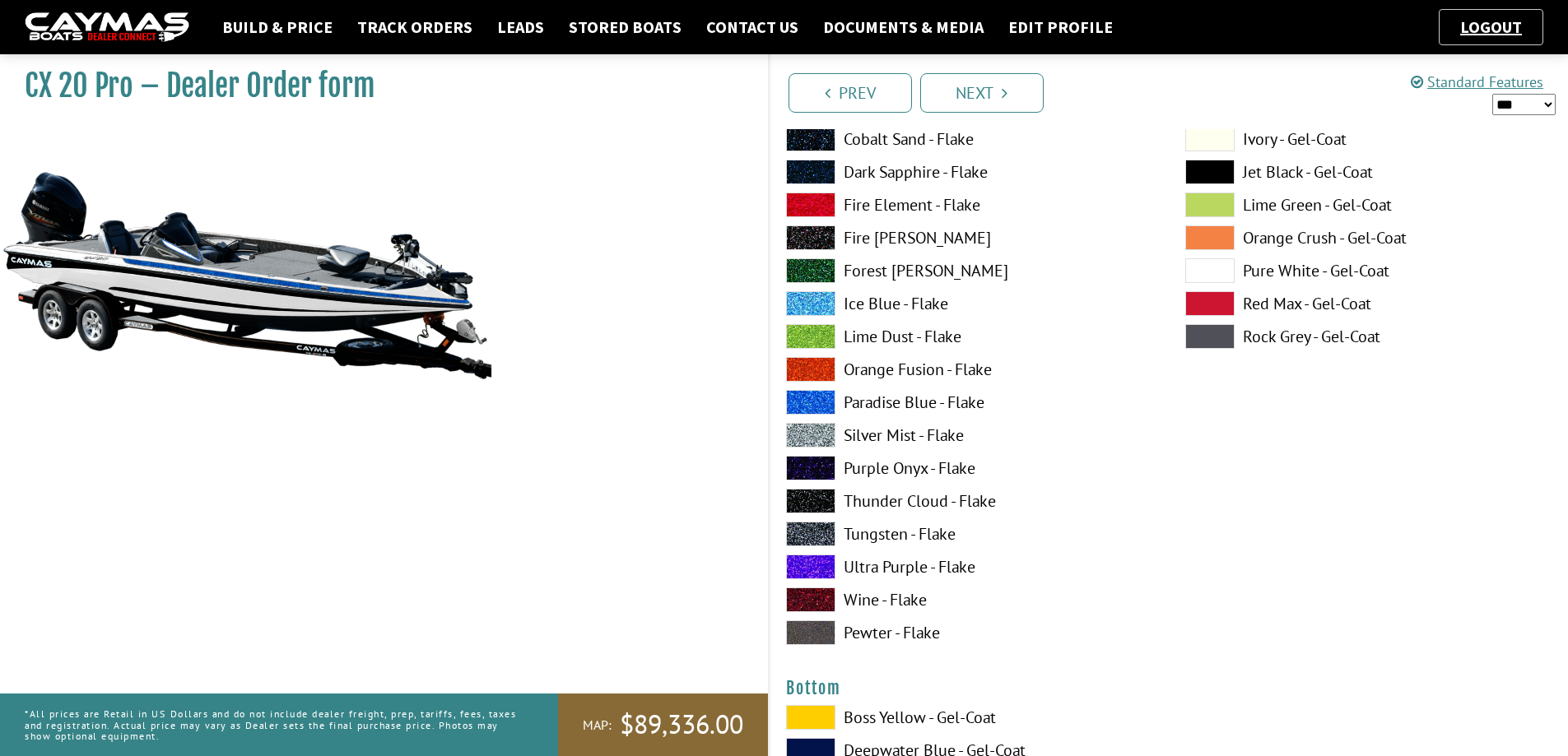
scroll to position [5935, 0]
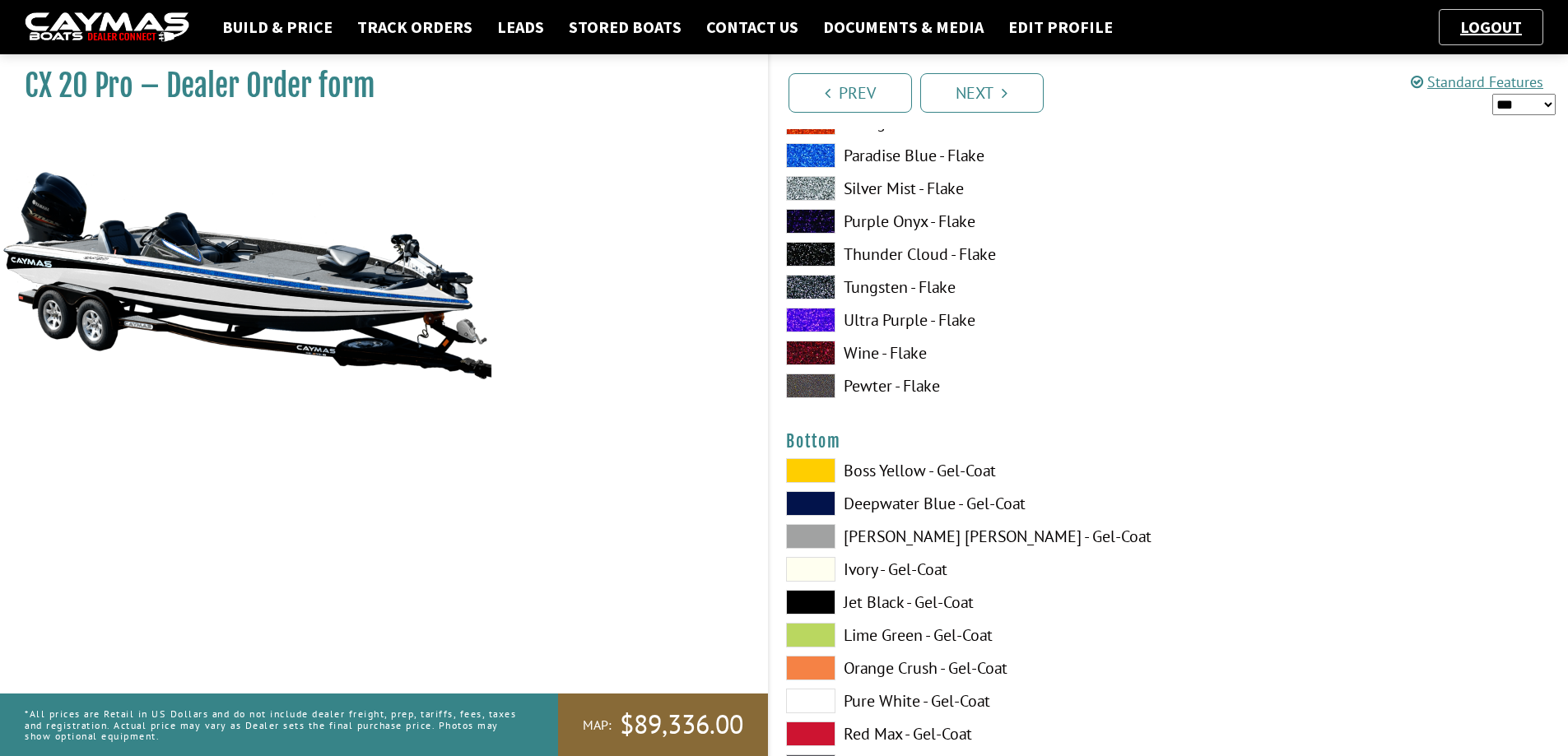
click at [817, 606] on span at bounding box center [810, 602] width 49 height 25
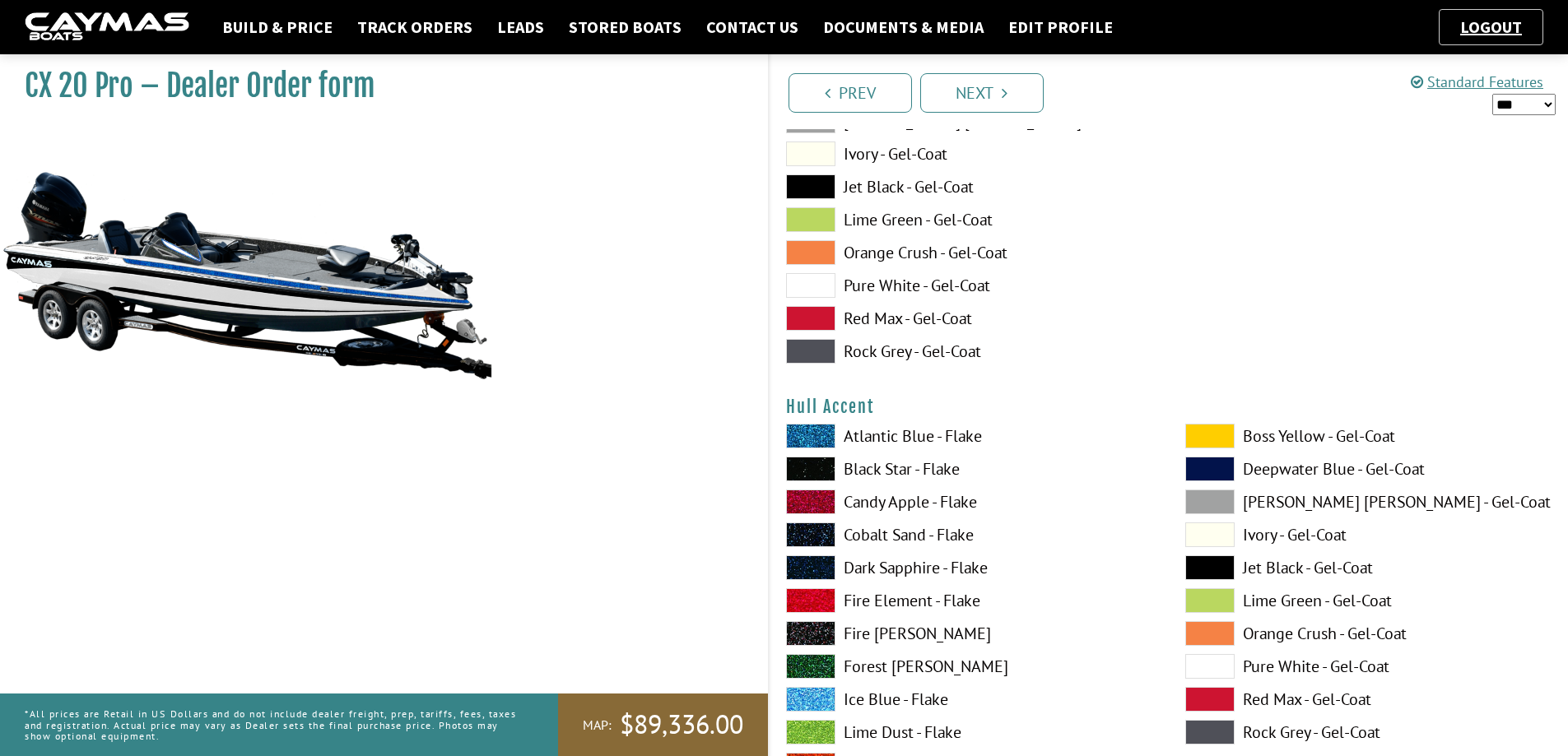
scroll to position [6429, 0]
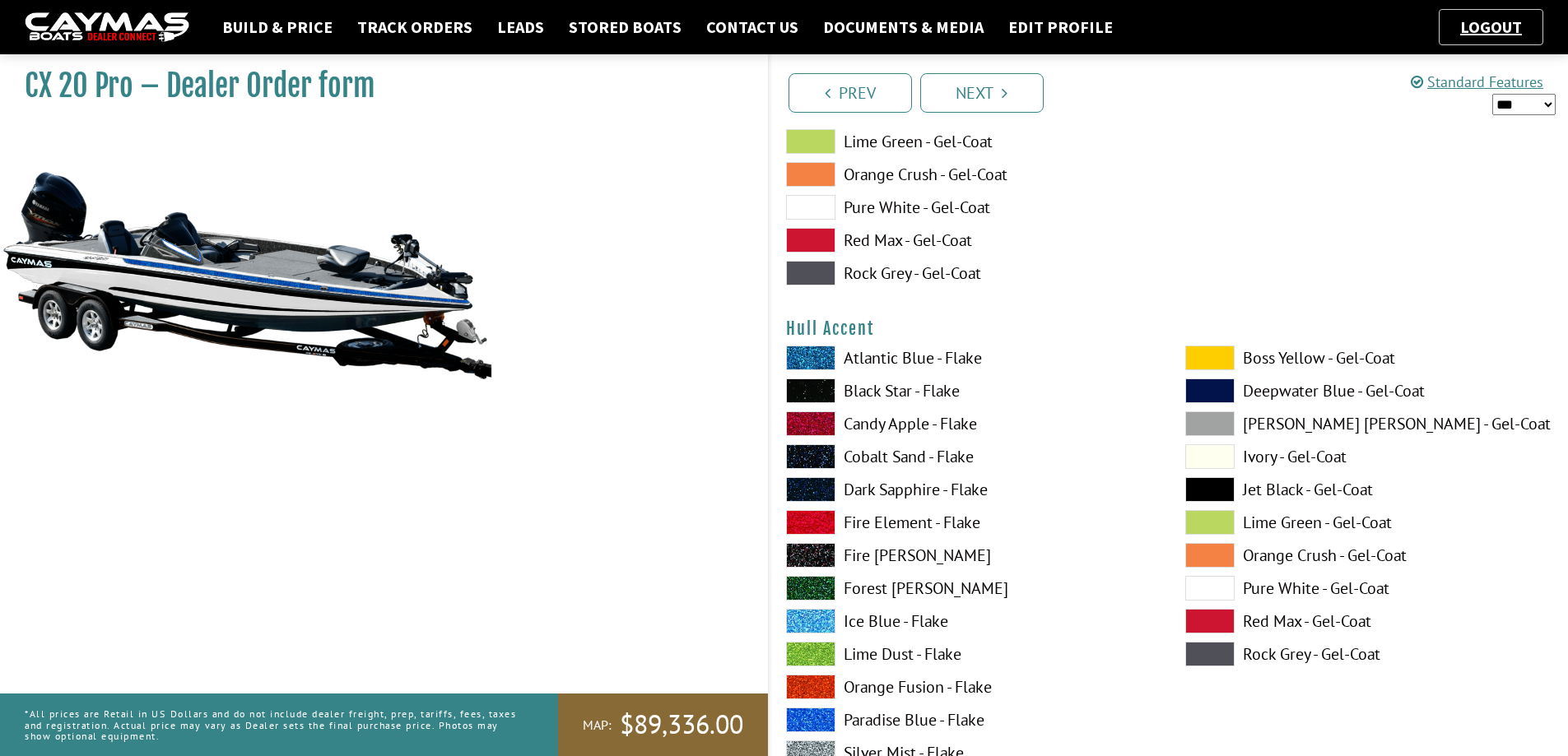
click at [1229, 589] on span at bounding box center [1210, 588] width 49 height 25
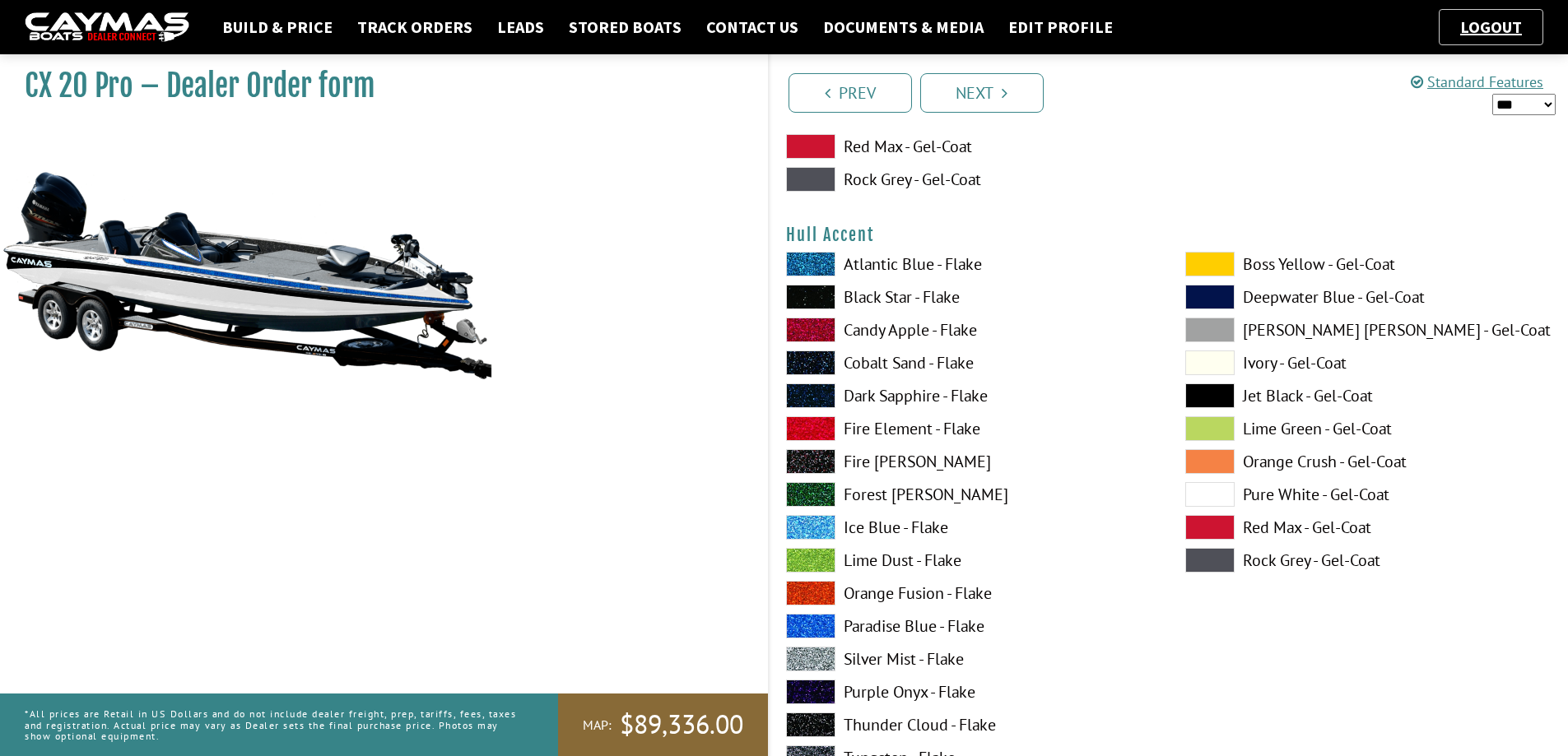
scroll to position [6512, 0]
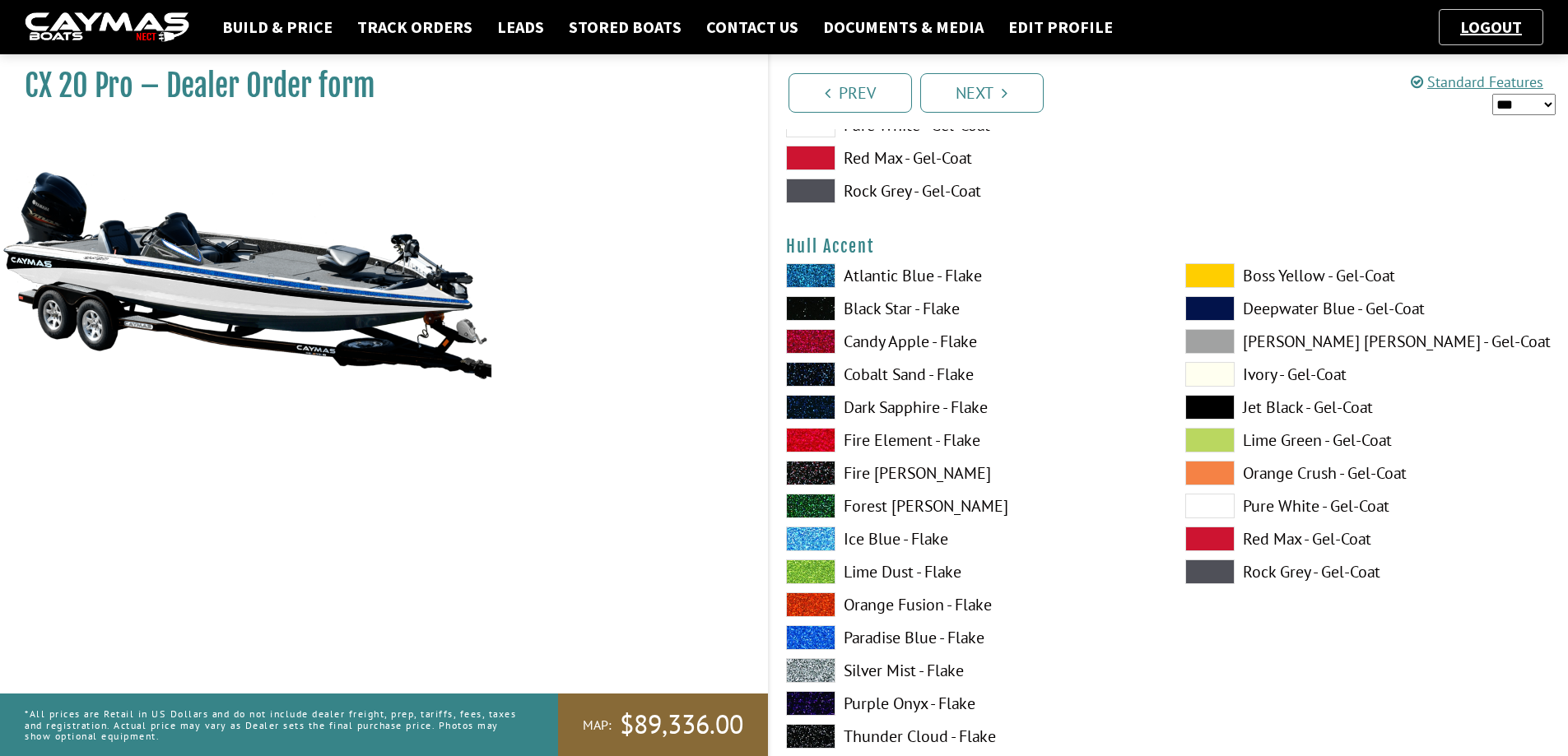
click at [823, 628] on span at bounding box center [810, 638] width 49 height 25
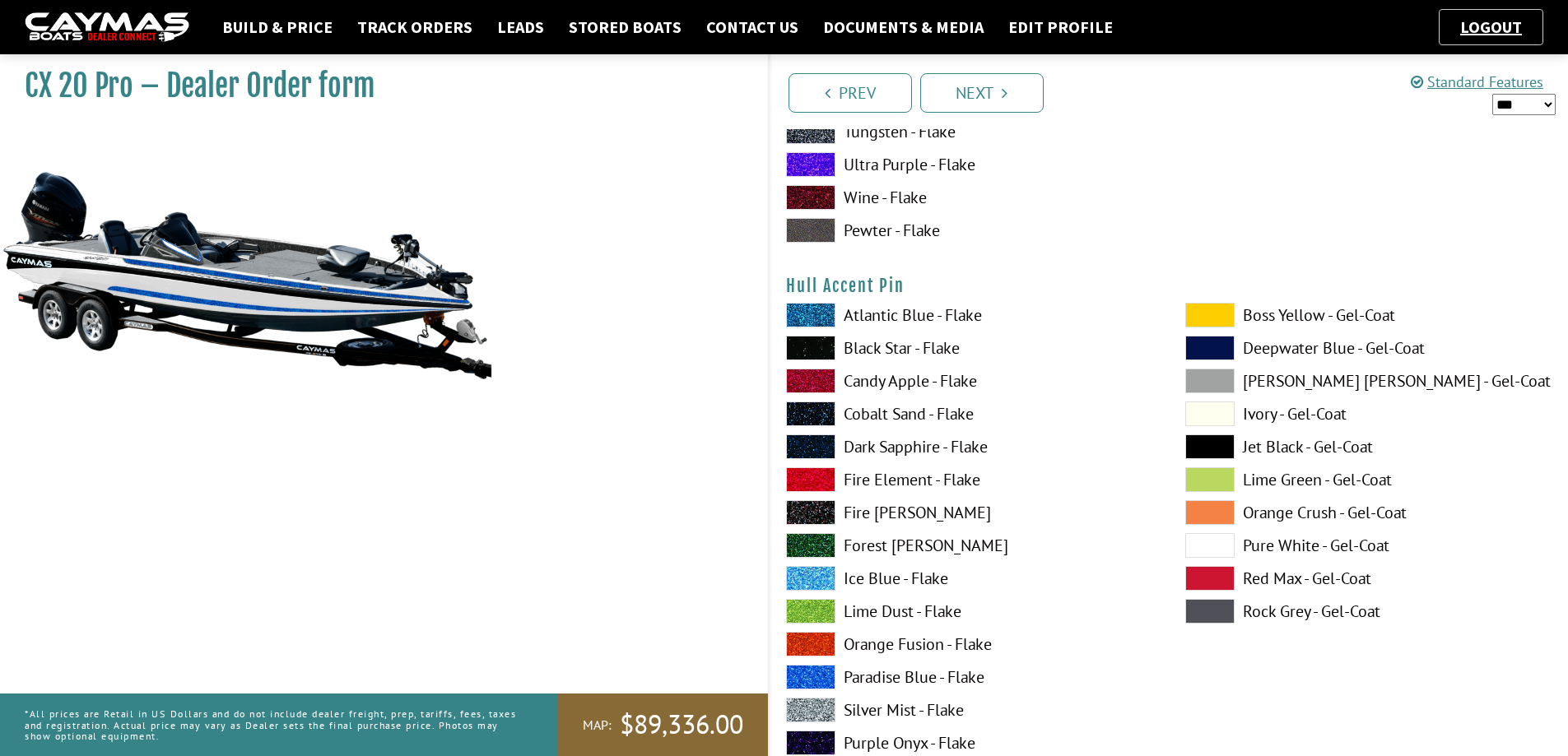
scroll to position [7252, 0]
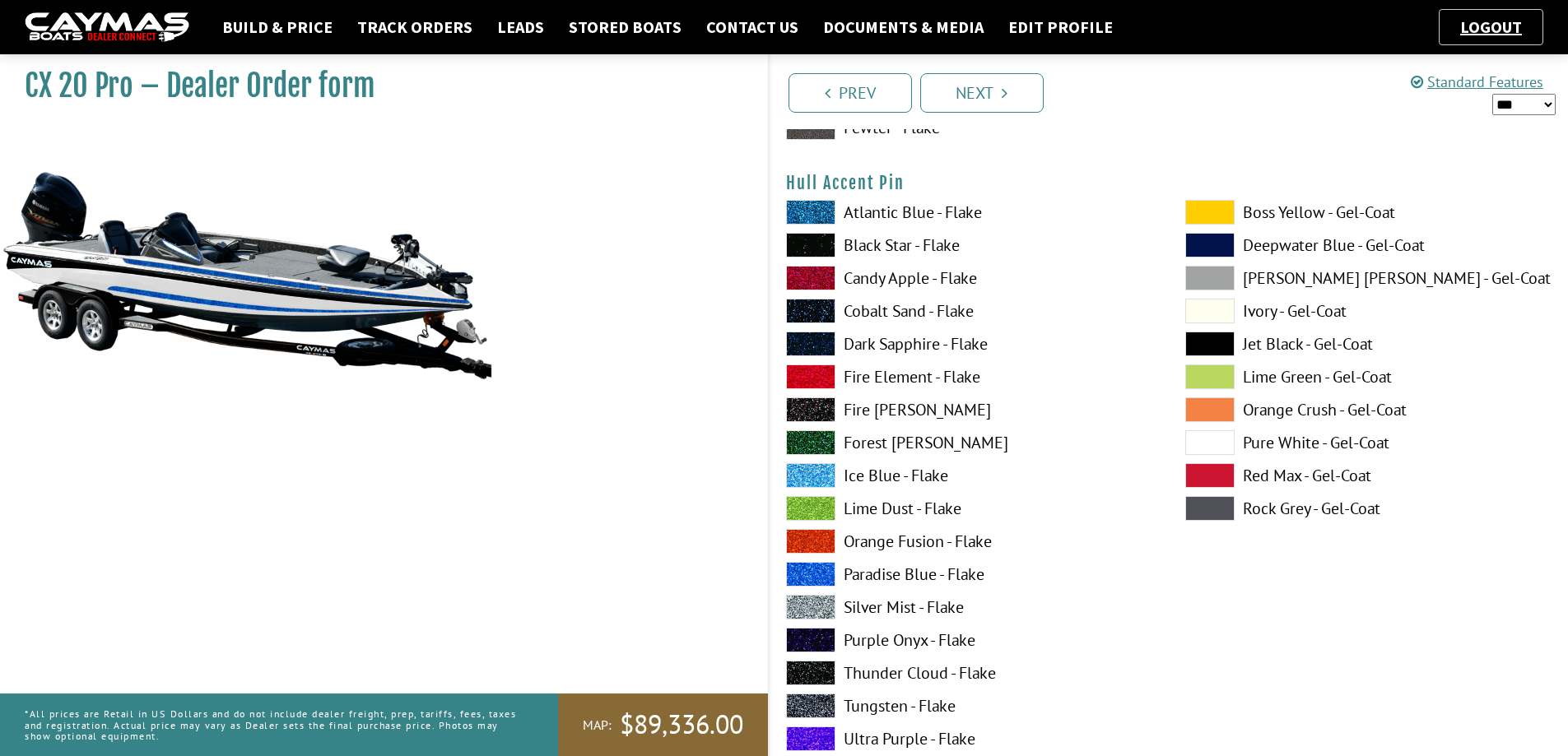
click at [814, 613] on span at bounding box center [810, 607] width 49 height 25
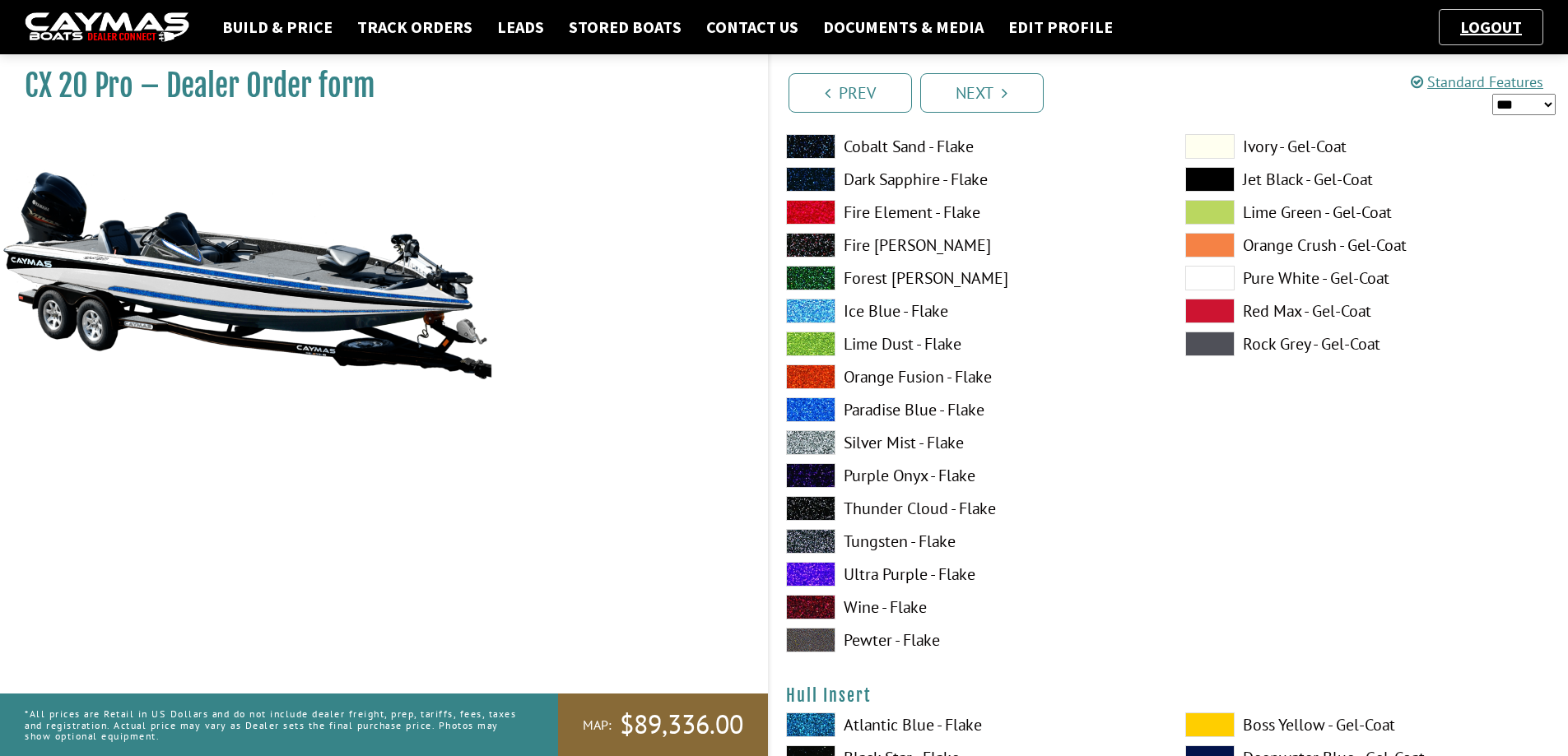
scroll to position [7663, 0]
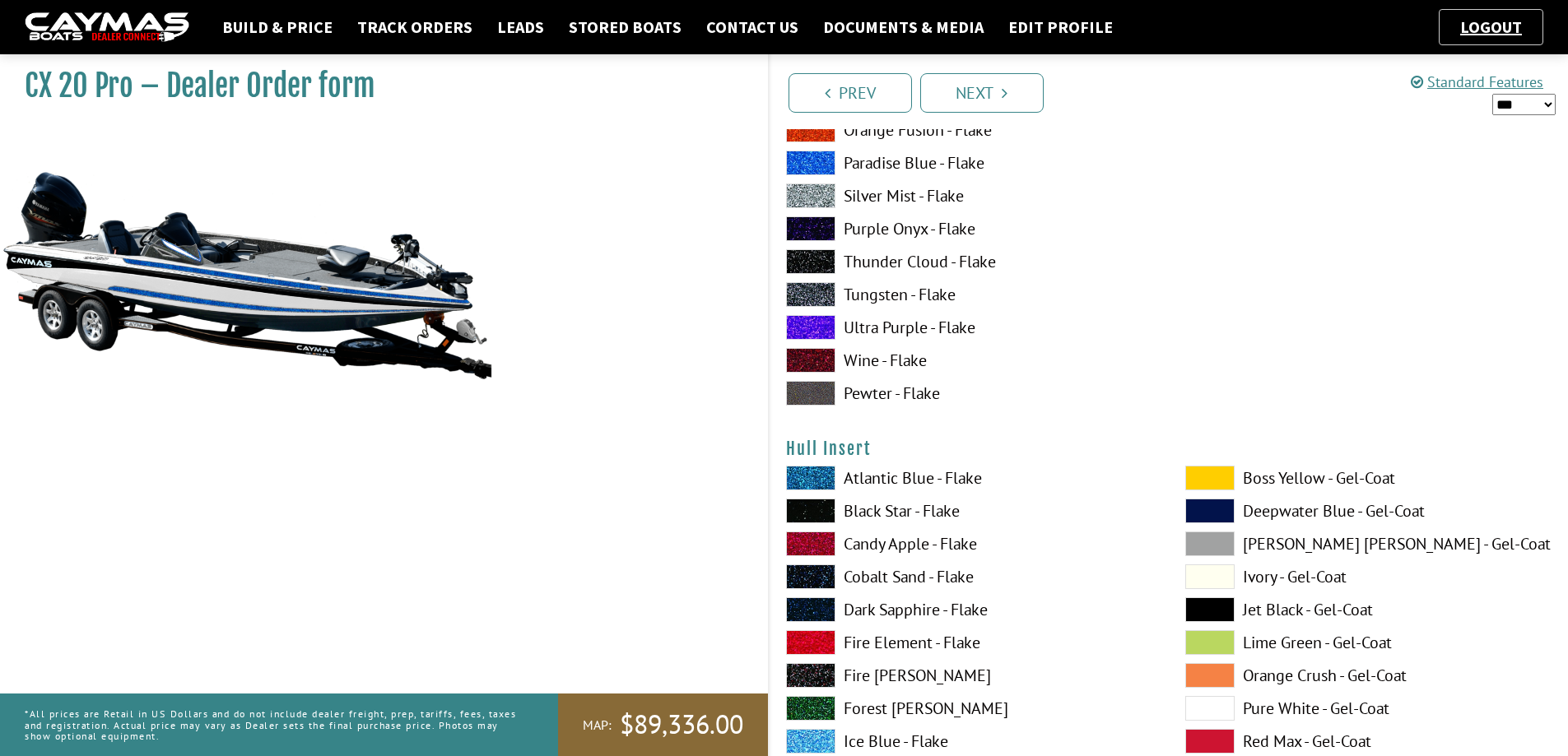
click at [804, 505] on span at bounding box center [810, 511] width 49 height 25
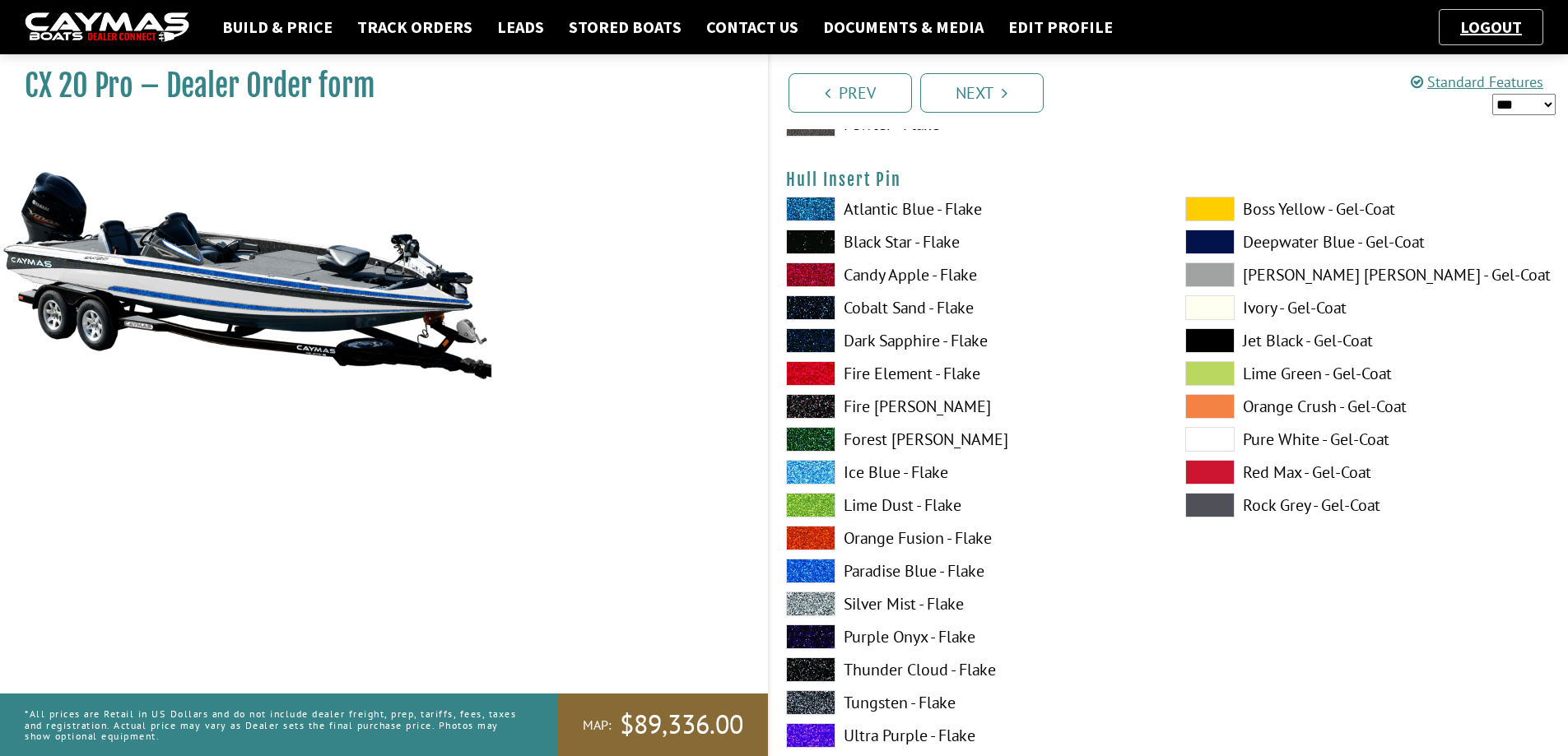
scroll to position [8733, 0]
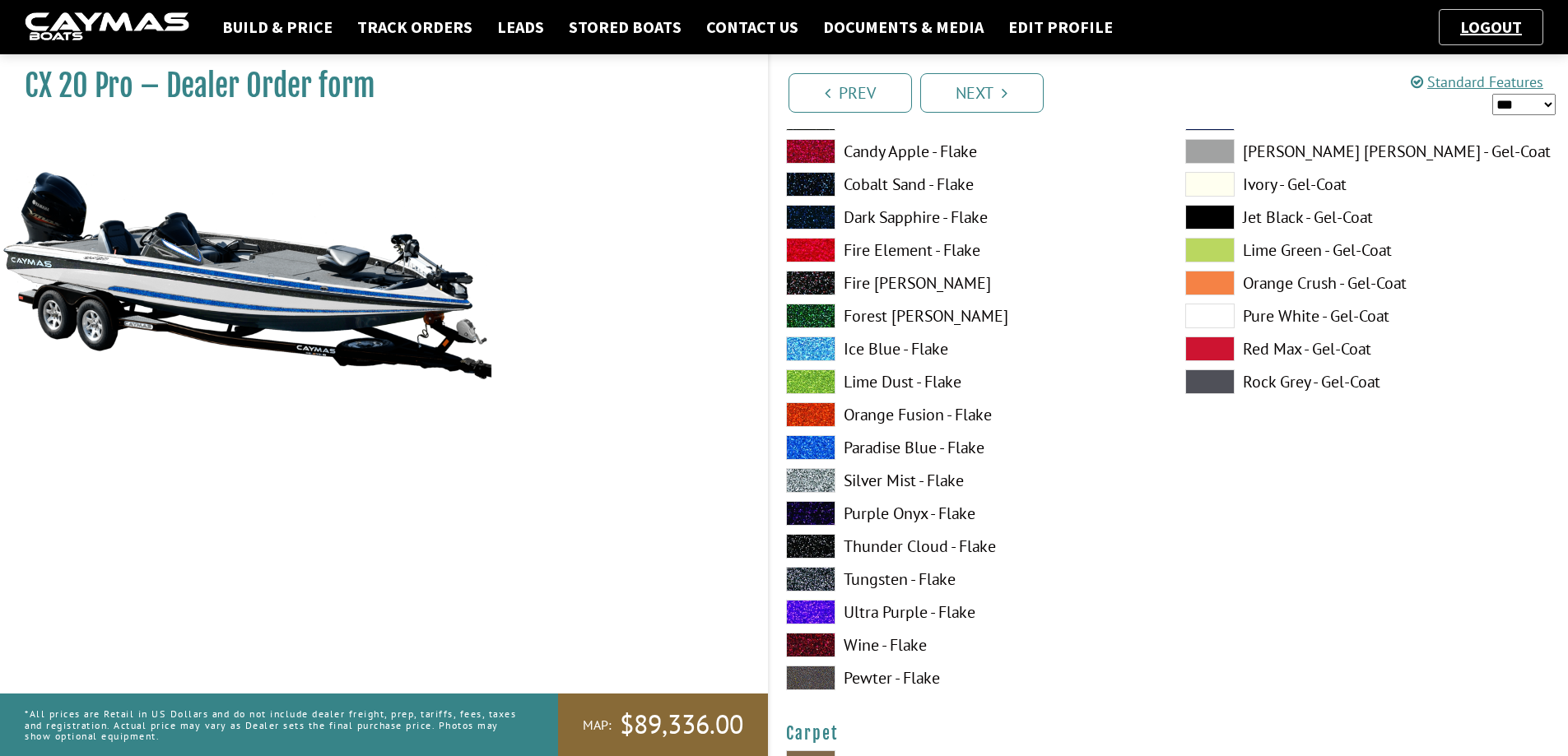
click at [814, 472] on span at bounding box center [810, 480] width 49 height 25
click at [1071, 649] on label "Wine - Flake" at bounding box center [968, 645] width 366 height 25
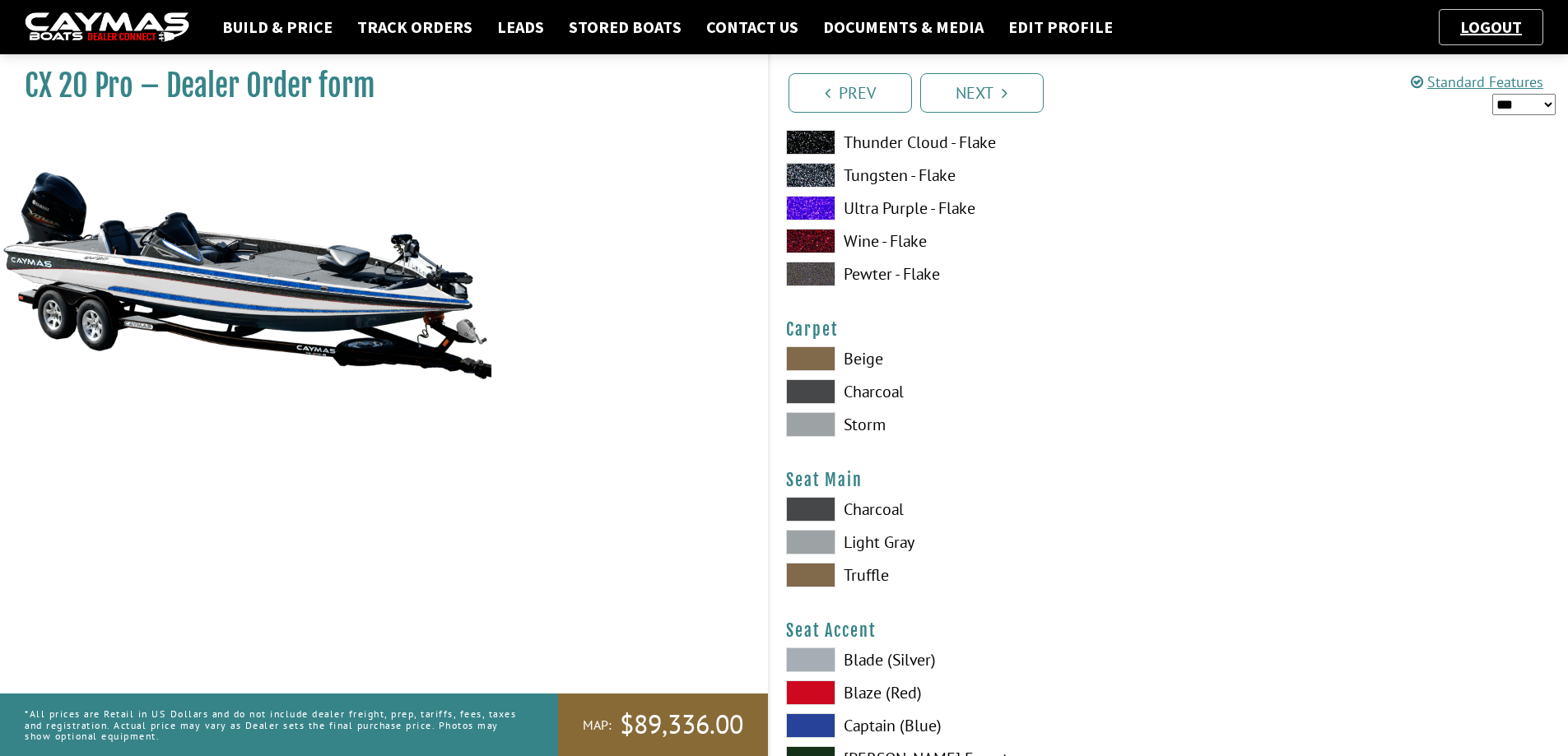
scroll to position [9145, 0]
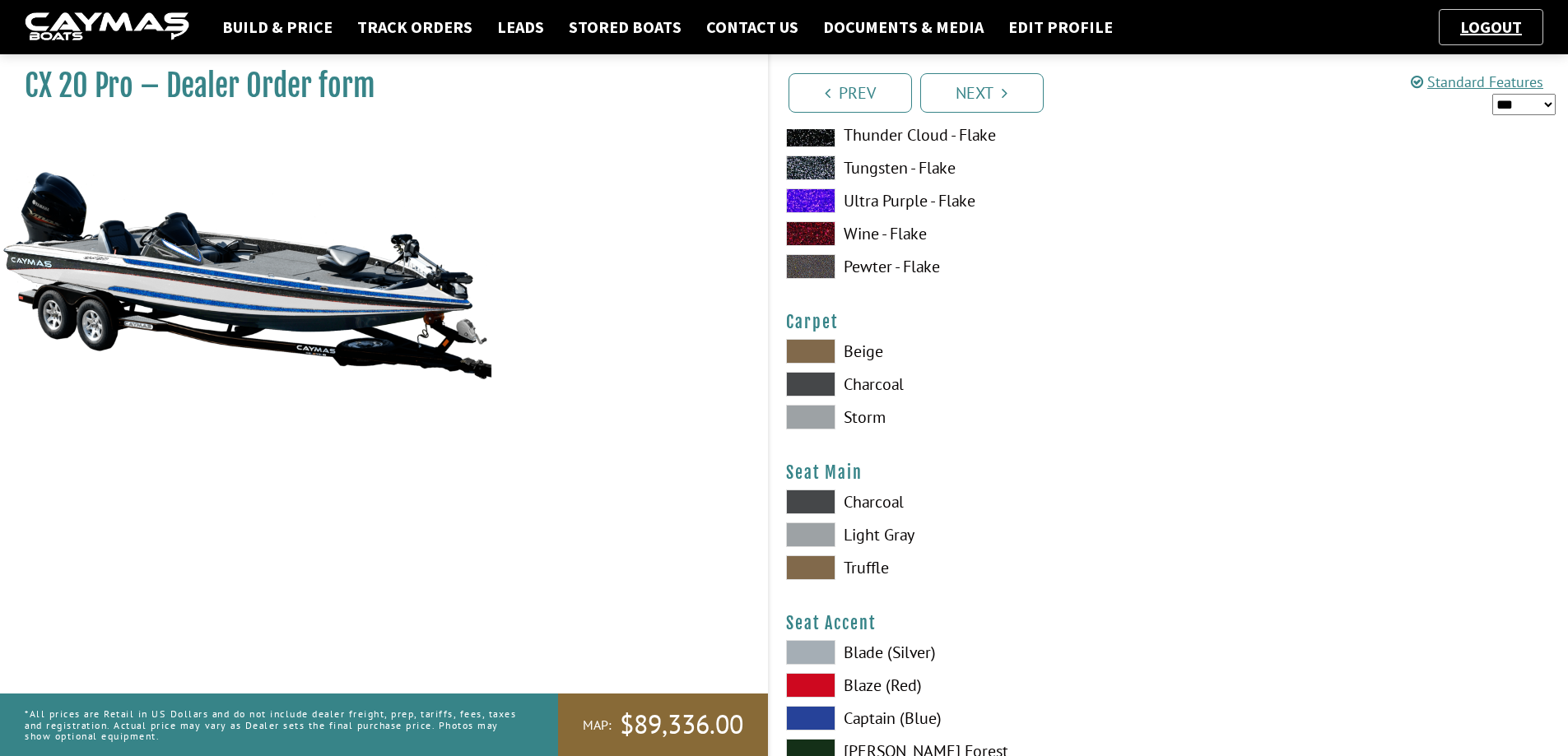
click at [815, 500] on span at bounding box center [810, 502] width 49 height 25
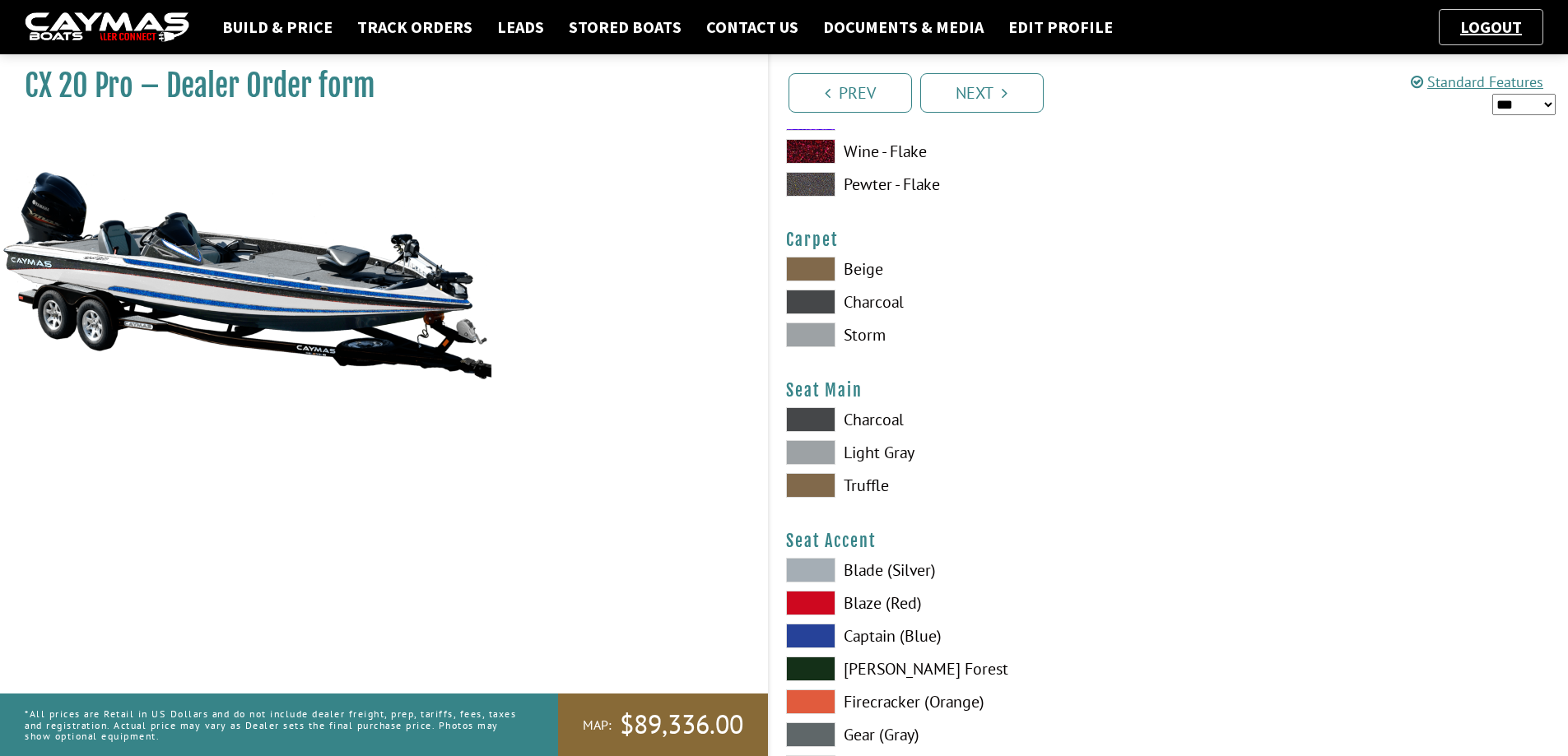
scroll to position [9474, 0]
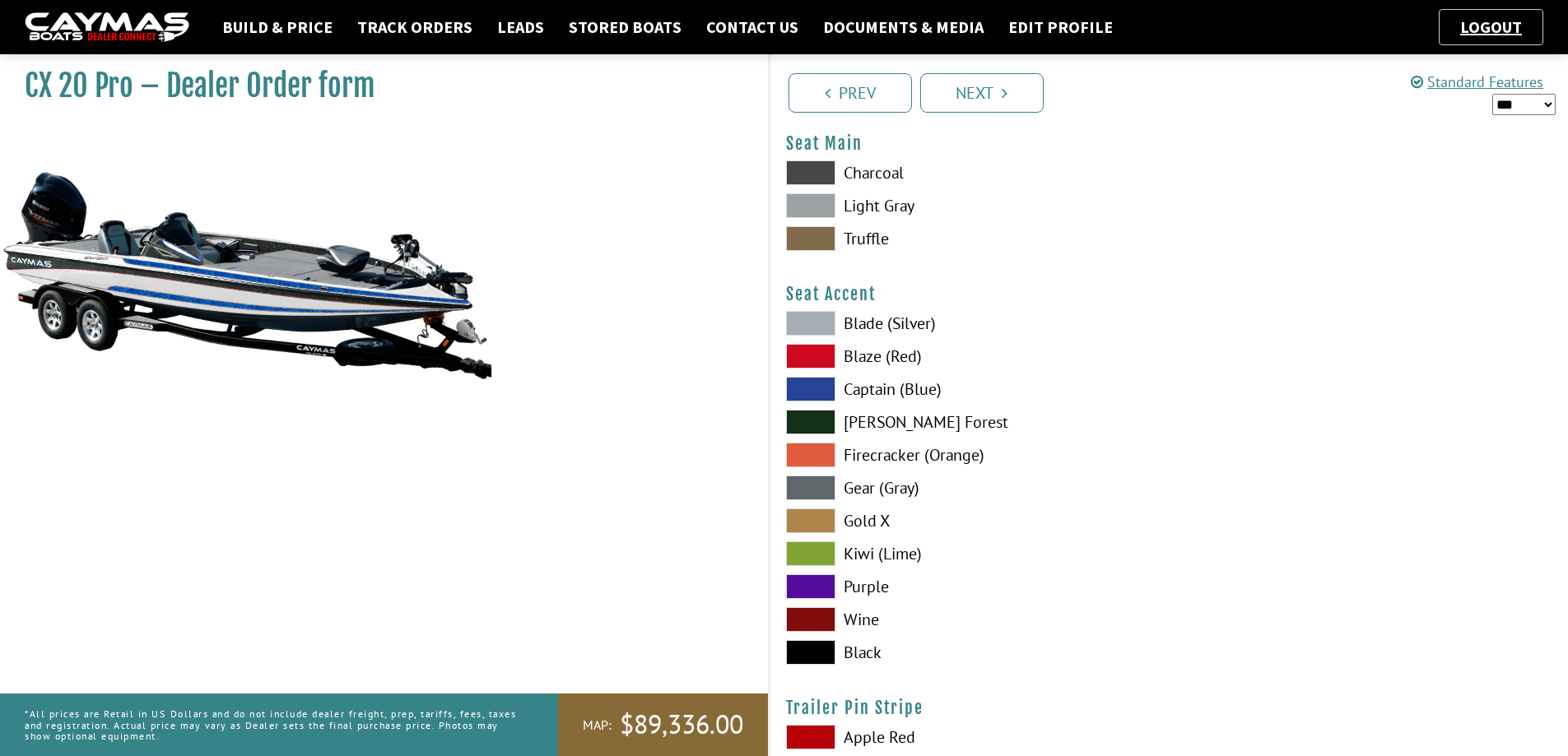
click at [820, 390] on span at bounding box center [810, 389] width 49 height 25
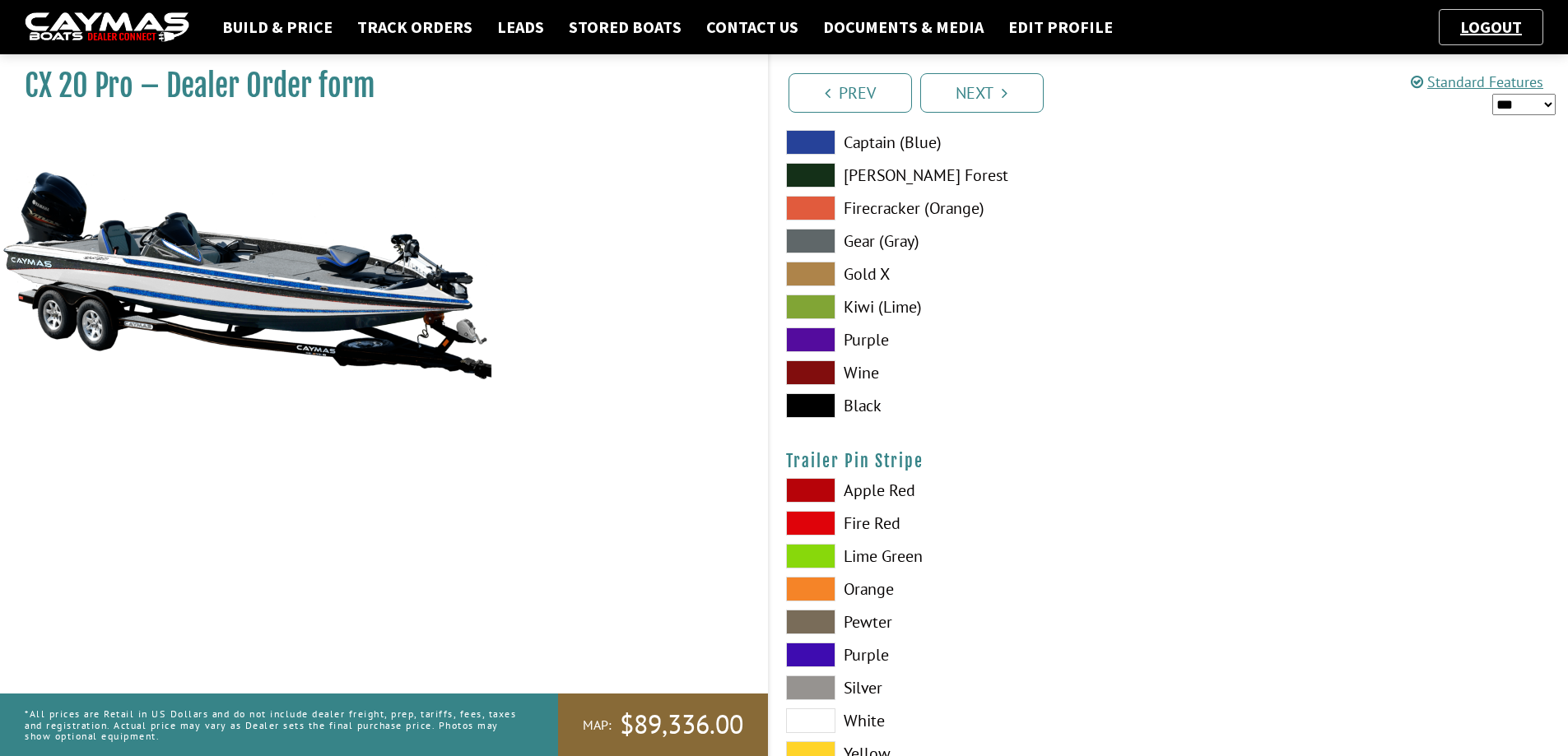
scroll to position [9845, 0]
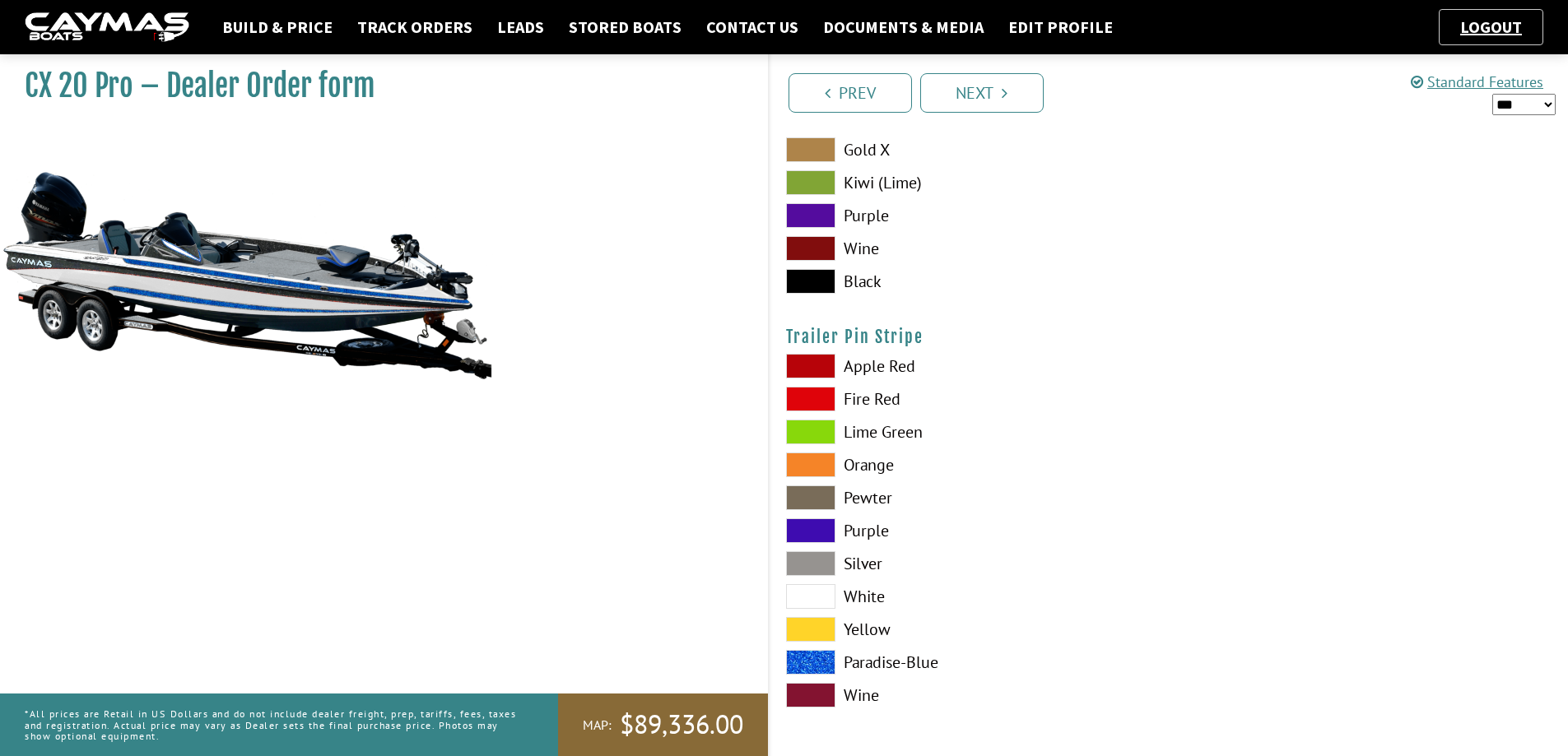
click at [804, 596] on span at bounding box center [810, 597] width 49 height 25
click at [602, 562] on div "CX 20 Pro – Dealer Order form MAP:" at bounding box center [375, 425] width 784 height 756
click at [1006, 101] on icon "Pagination" at bounding box center [1005, 93] width 6 height 17
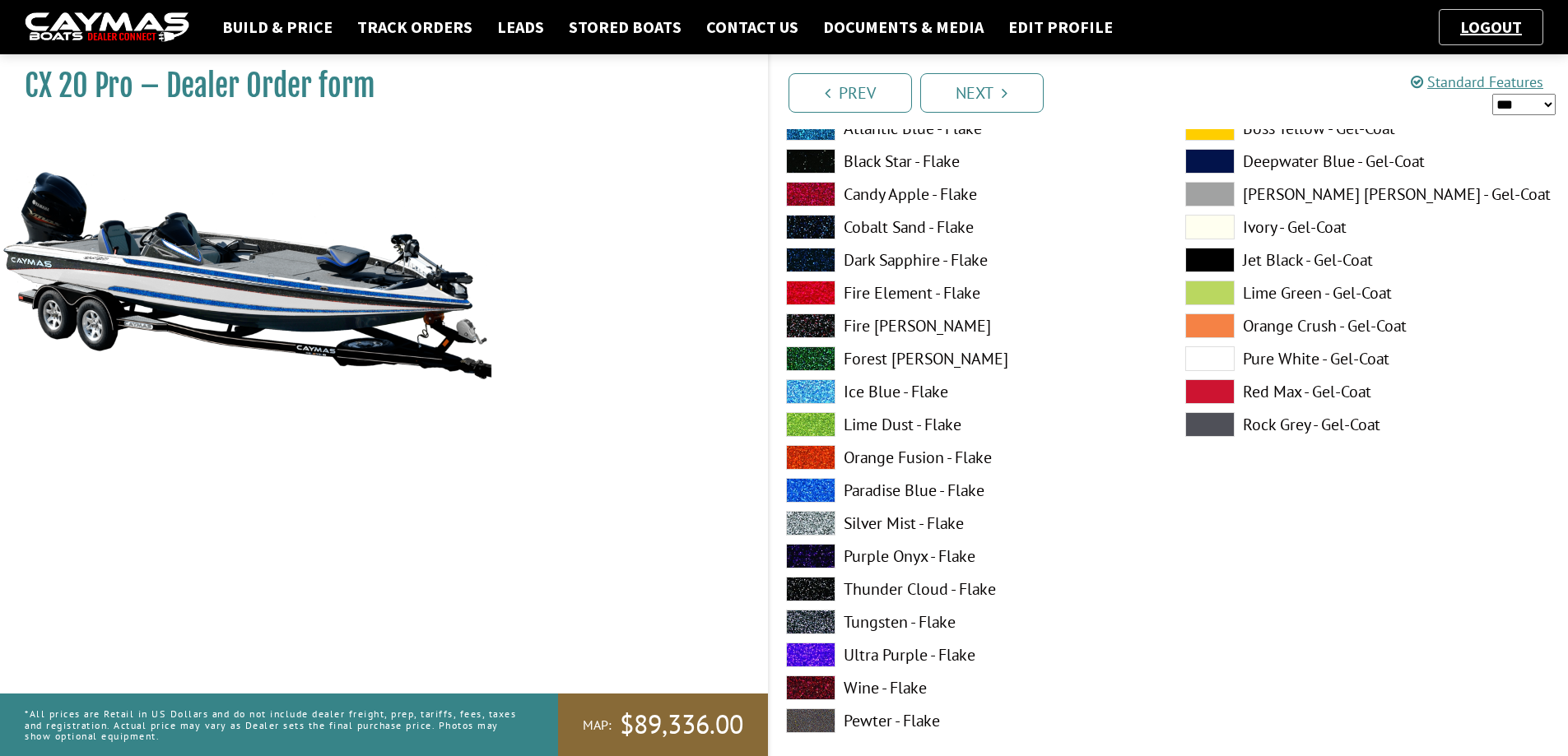
scroll to position [8660, 0]
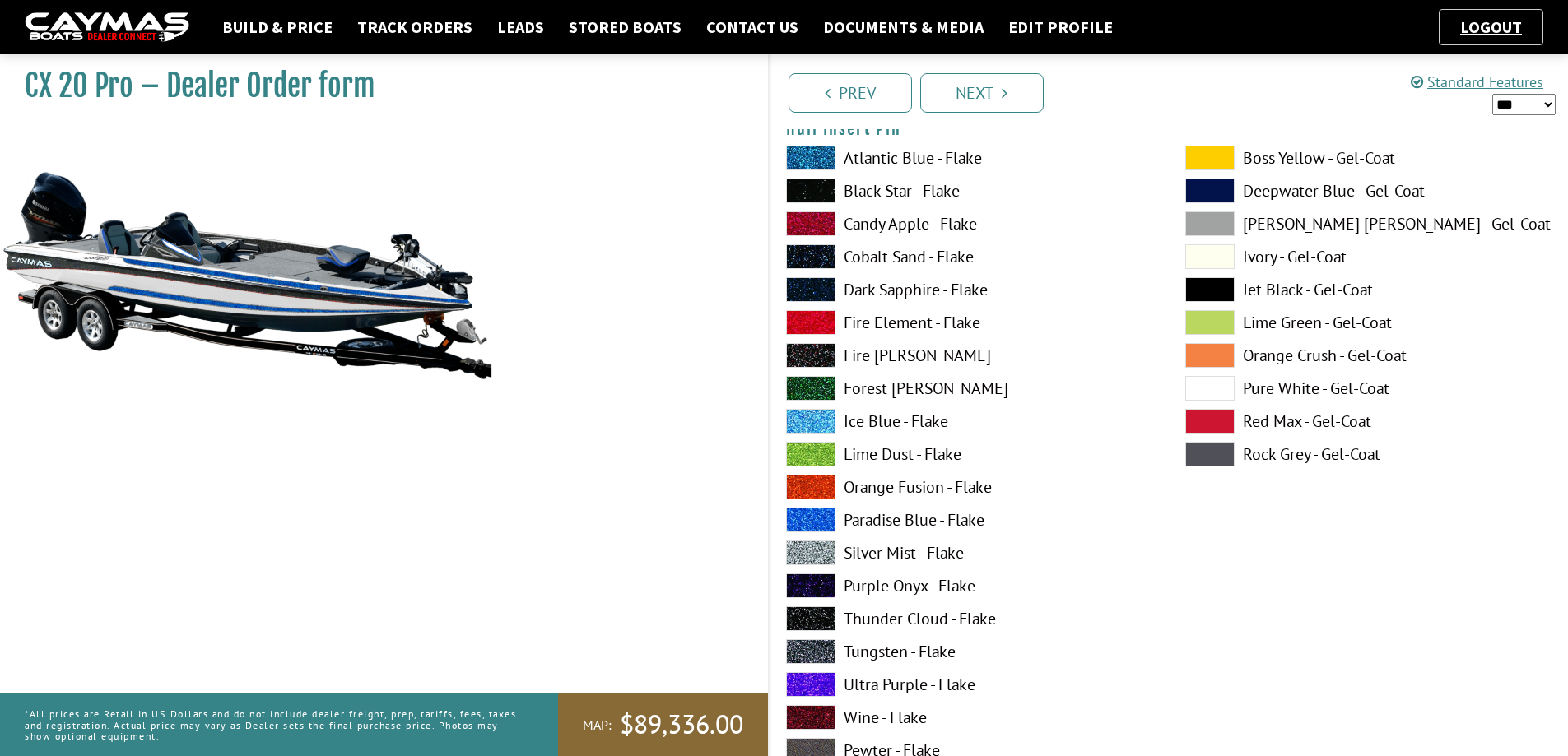
click at [802, 553] on span at bounding box center [810, 553] width 49 height 25
click at [820, 523] on span at bounding box center [810, 520] width 49 height 25
click at [804, 557] on span at bounding box center [810, 553] width 49 height 25
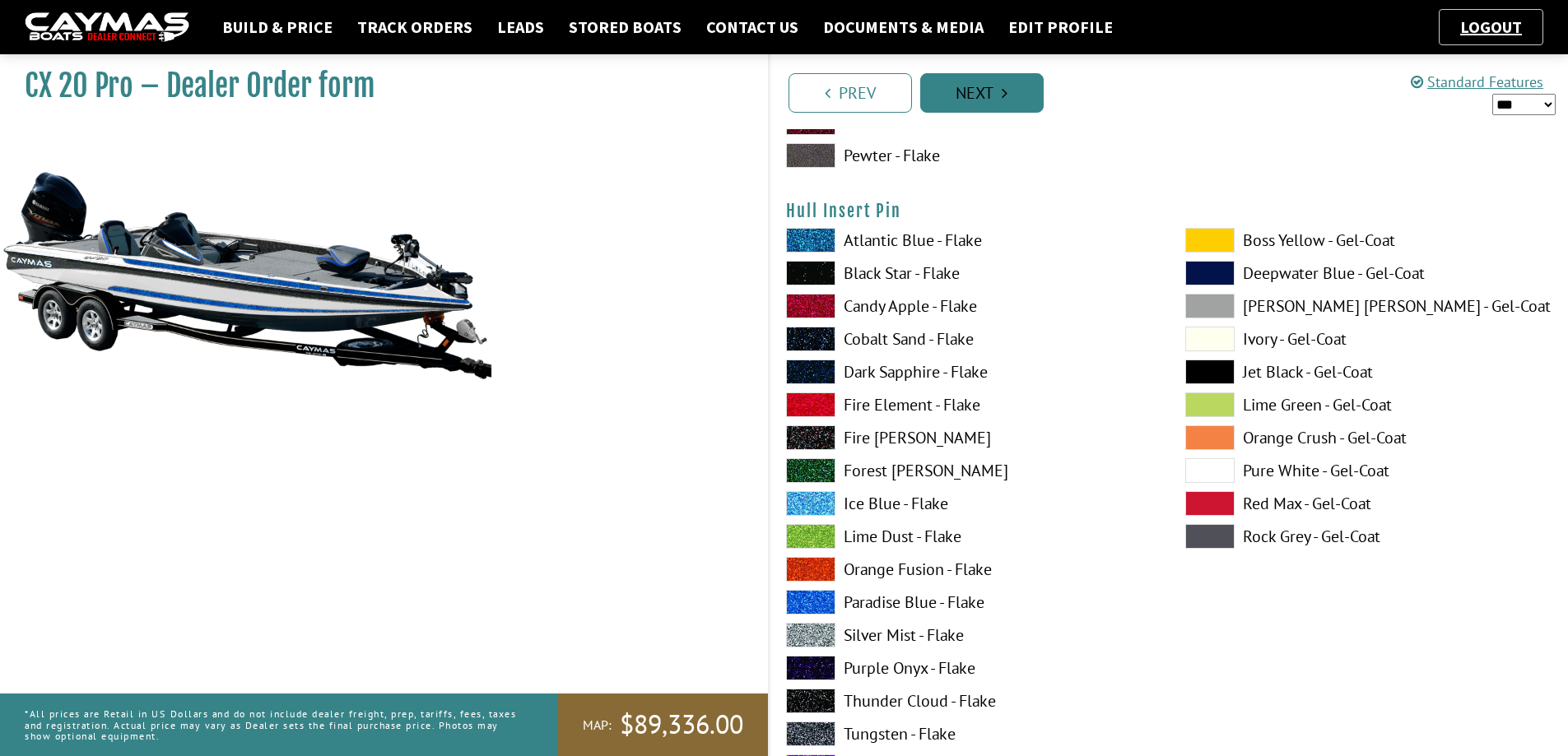
click at [980, 95] on link "Next" at bounding box center [981, 93] width 124 height 39
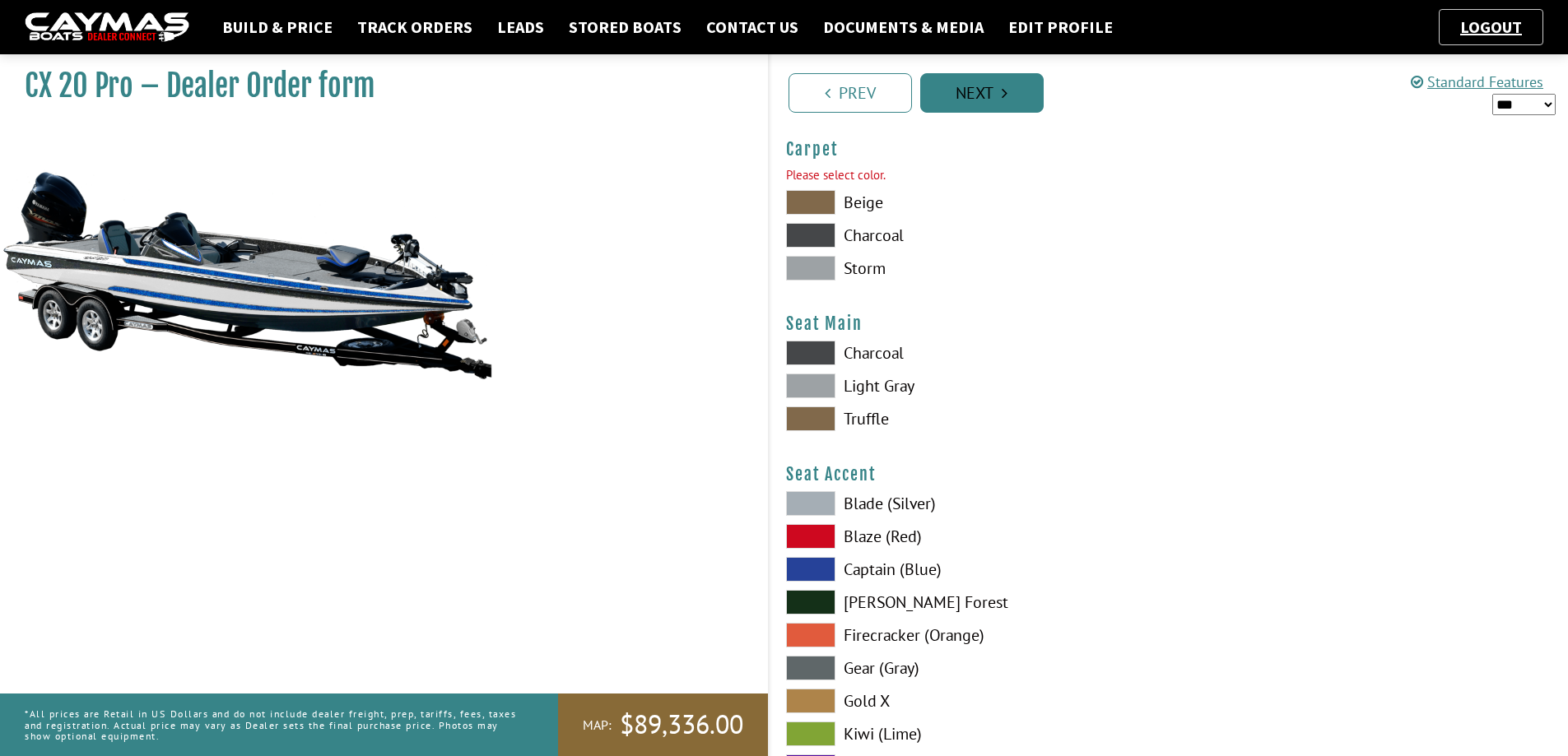
scroll to position [9320, 0]
click at [804, 228] on span at bounding box center [810, 234] width 49 height 25
click at [1007, 95] on icon "Pagination" at bounding box center [1005, 93] width 6 height 17
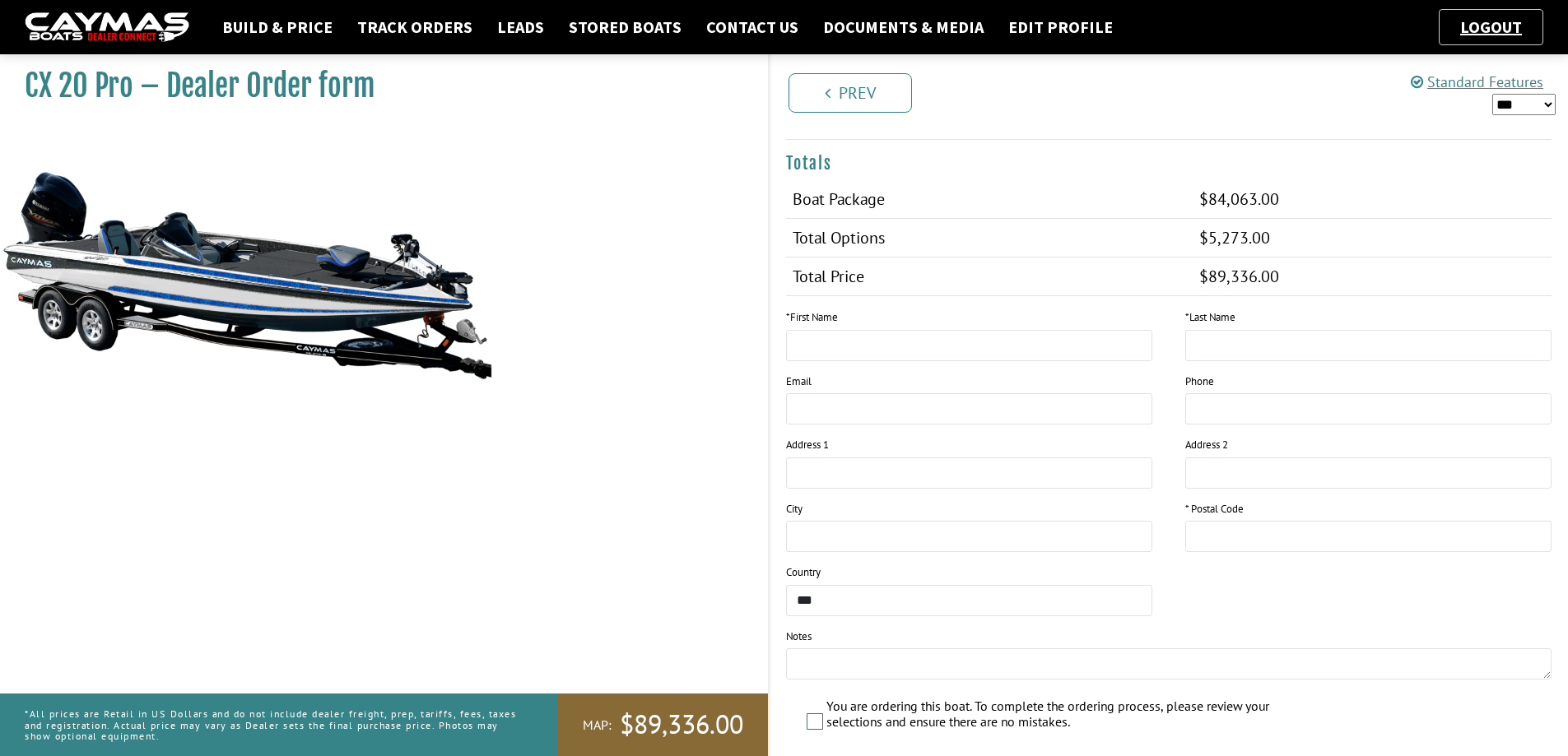
scroll to position [1559, 0]
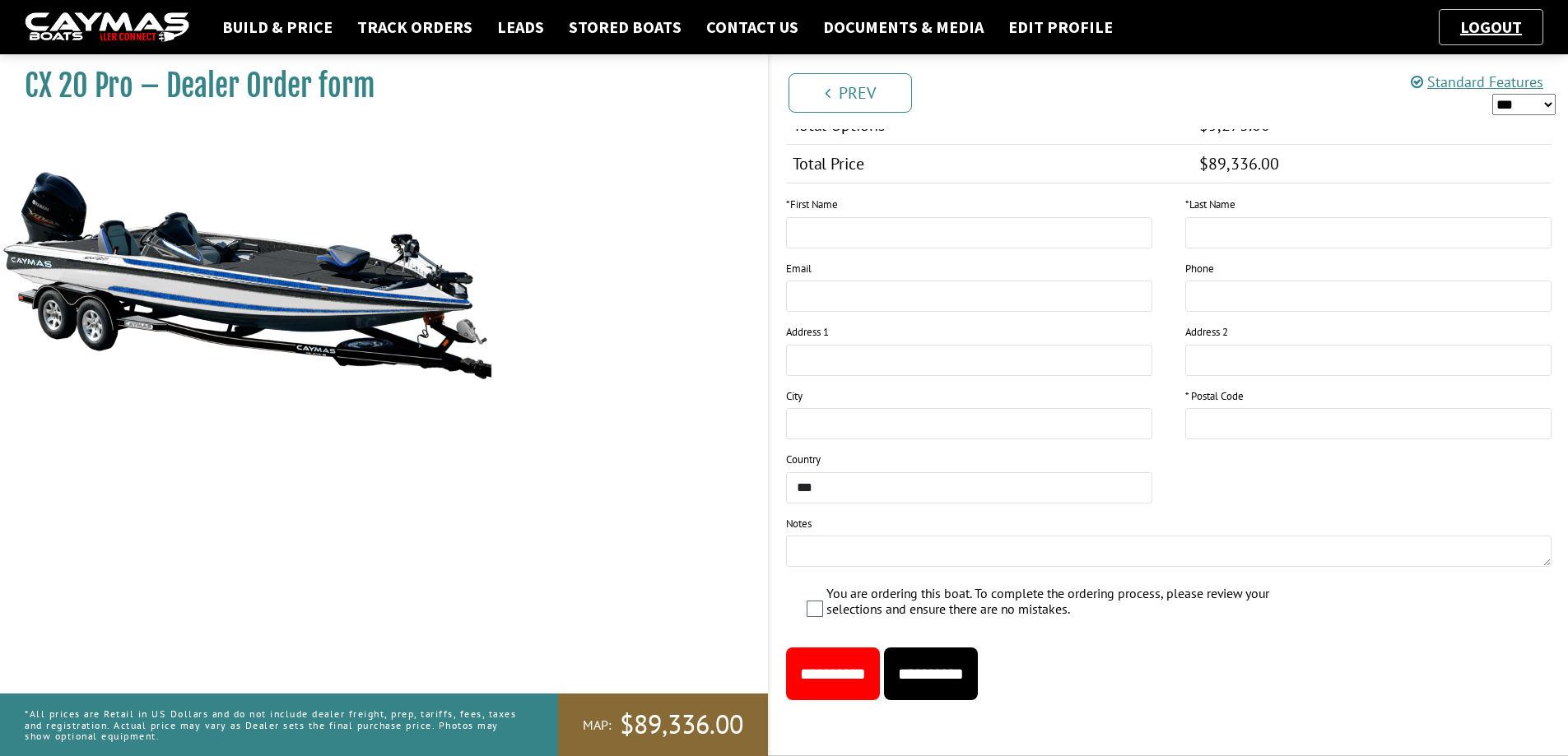
click at [978, 687] on input "**********" at bounding box center [930, 674] width 94 height 53
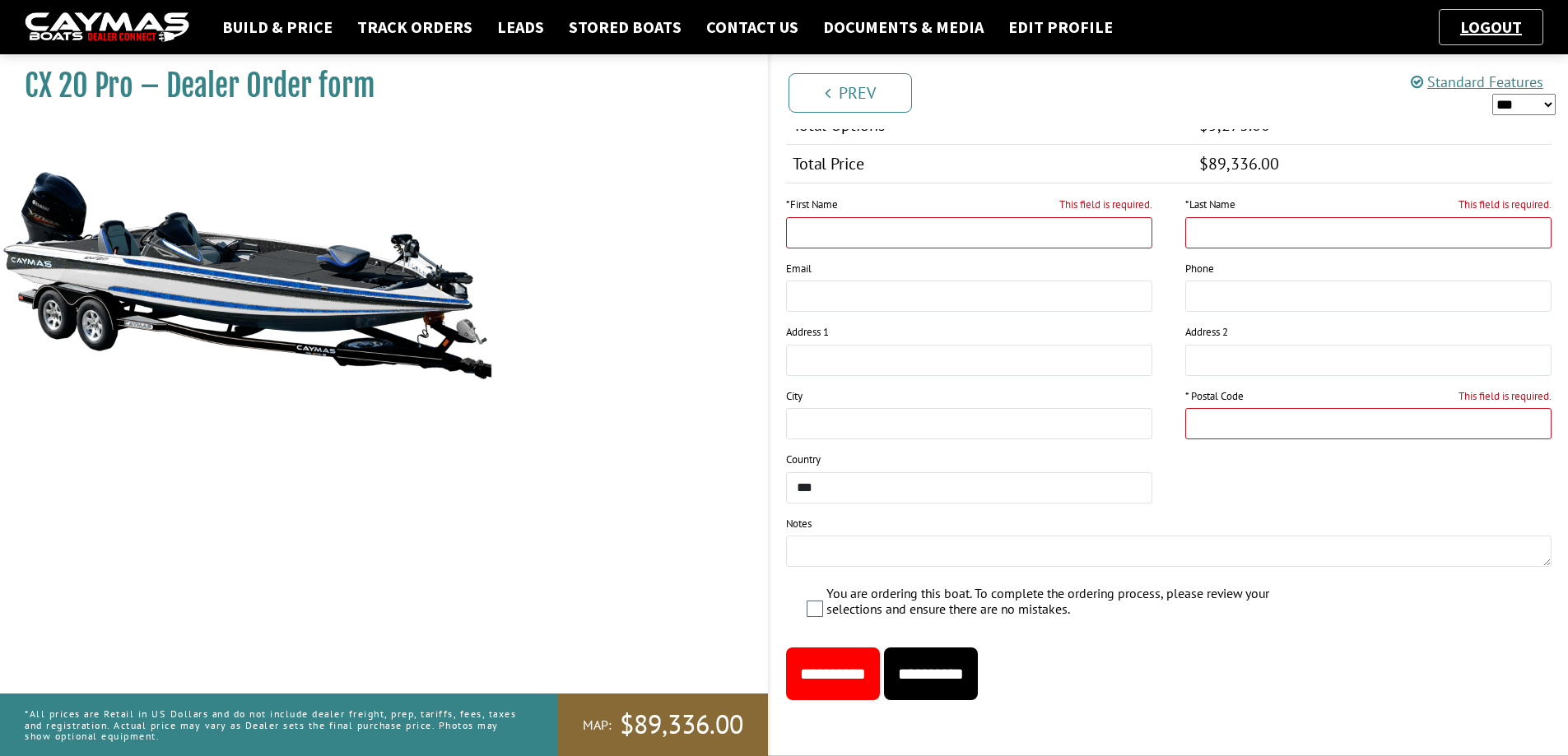
click at [1294, 667] on div "**********" at bounding box center [1169, 674] width 799 height 53
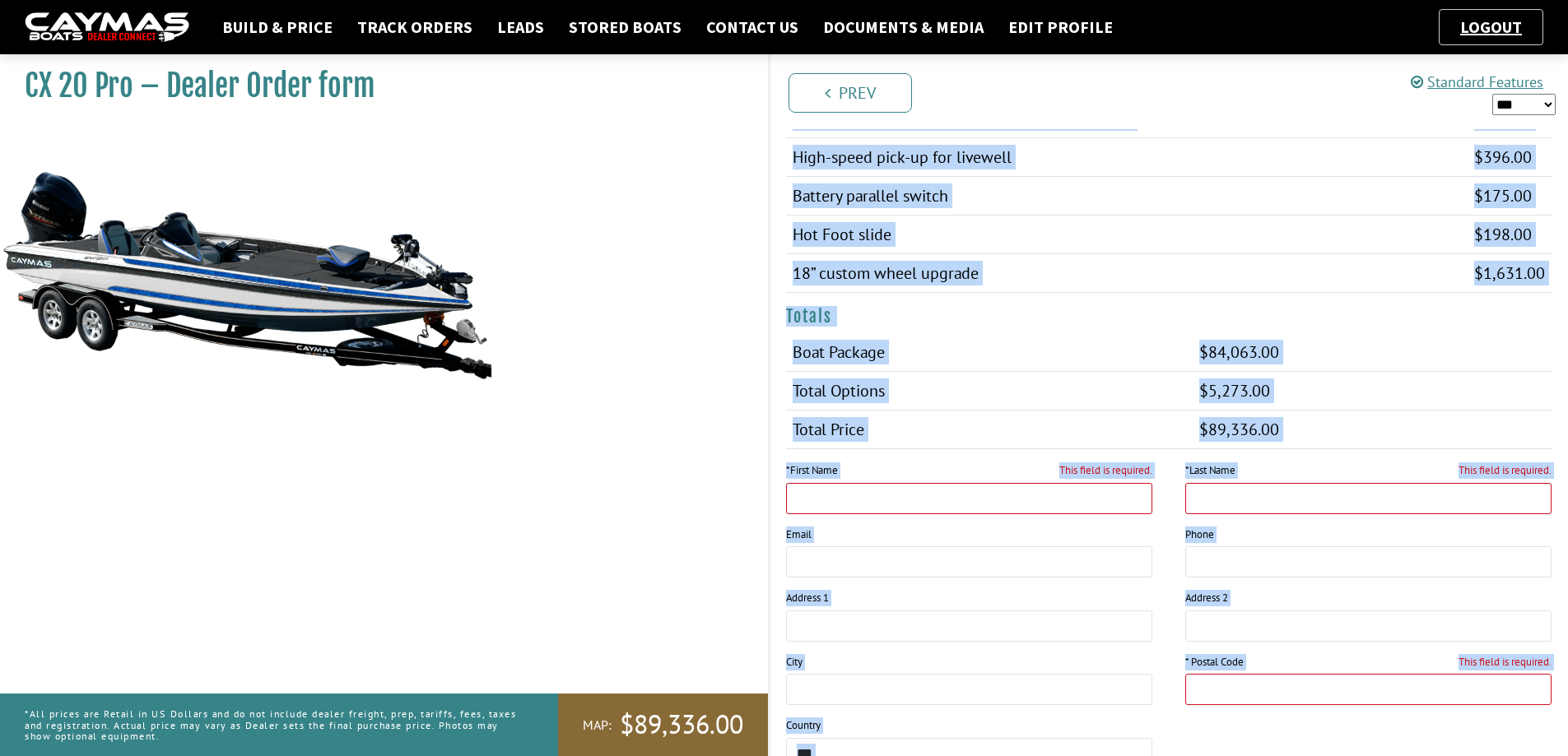
scroll to position [1327, 0]
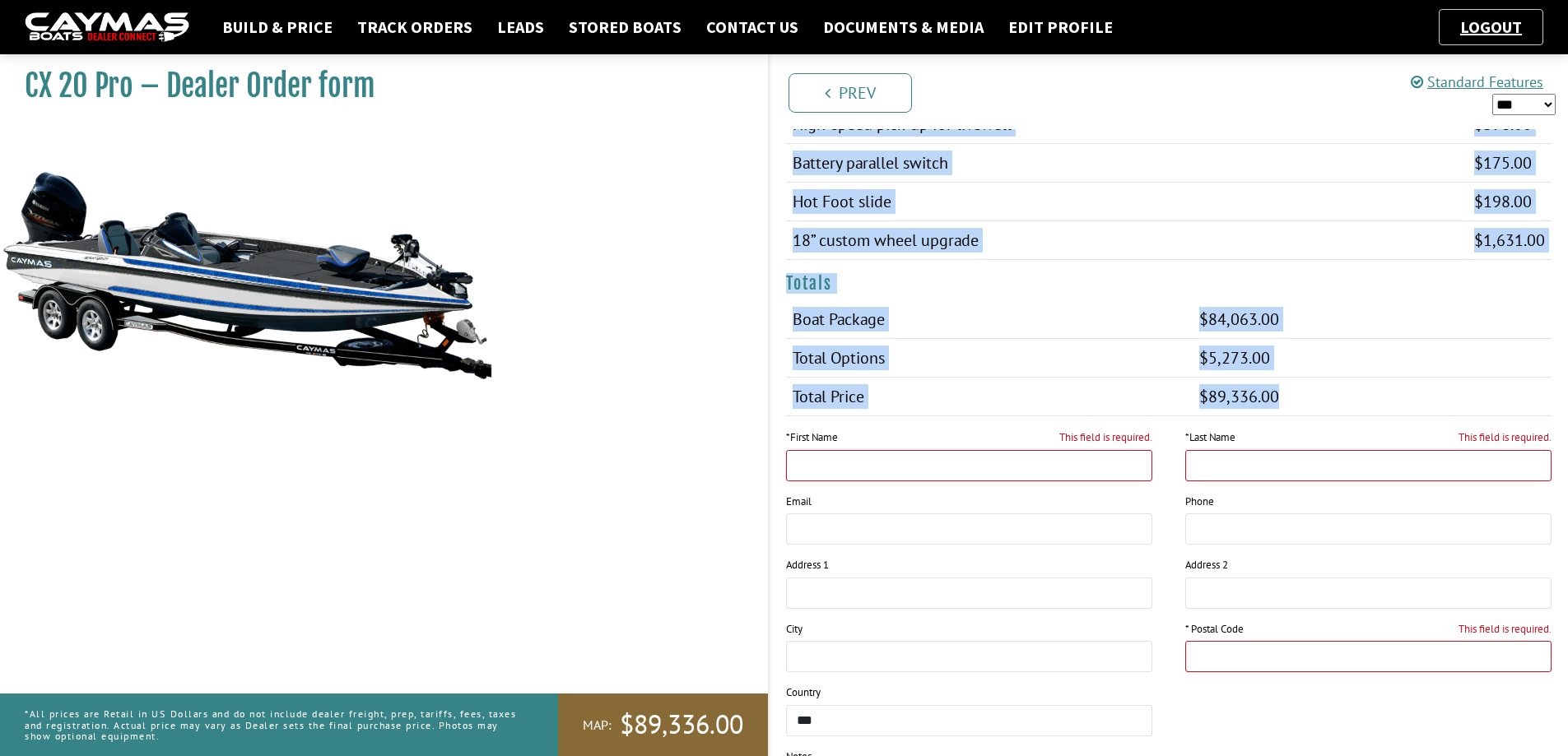
drag, startPoint x: 784, startPoint y: 313, endPoint x: 1289, endPoint y: 411, distance: 514.4
copy div "Model CX 20 Pro Engine Mercury® 250L ProXS FourStroke $84,063.00 $73,976.00 $84…"
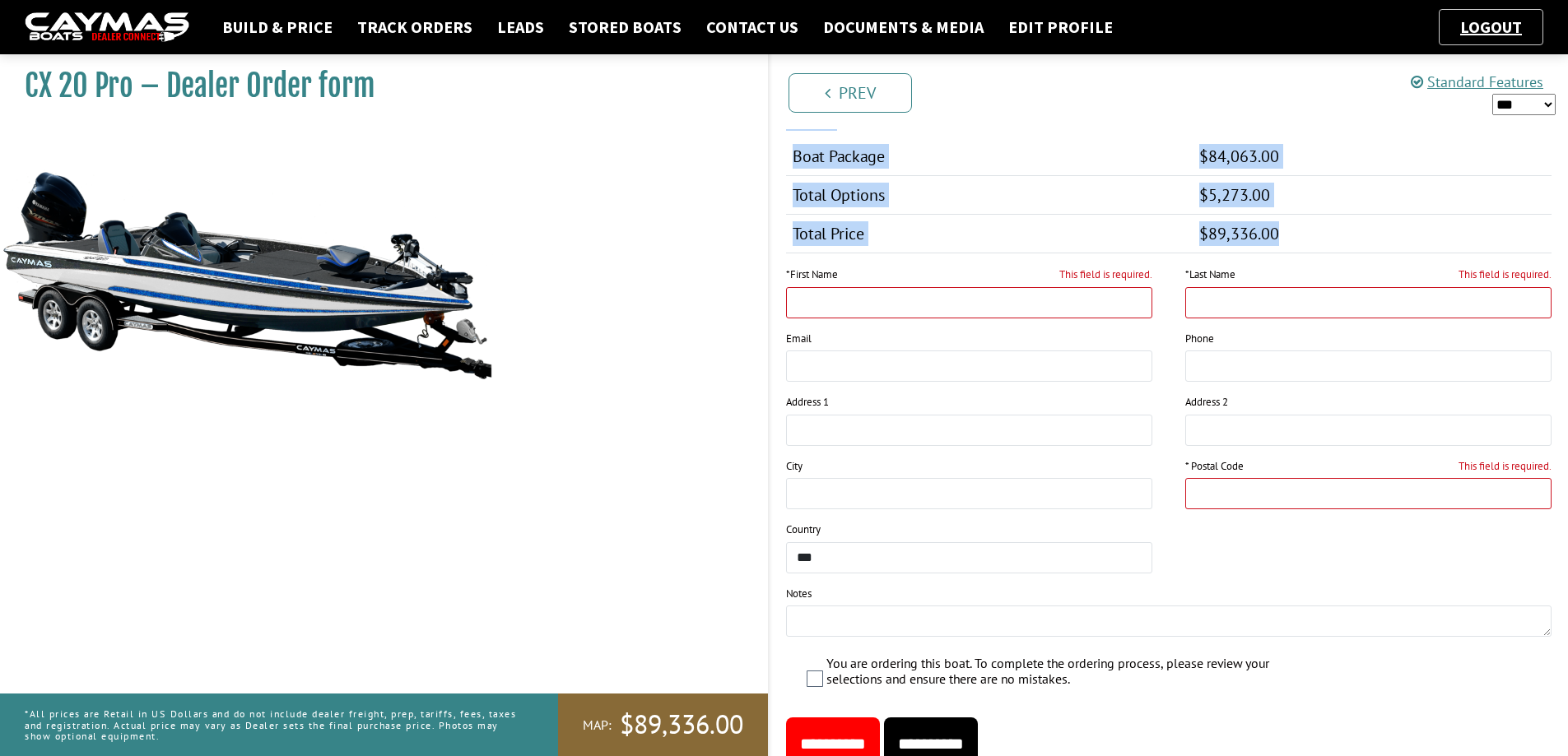
scroll to position [1492, 0]
click at [44, 211] on img at bounding box center [247, 275] width 493 height 300
drag, startPoint x: 235, startPoint y: 387, endPoint x: 229, endPoint y: 381, distance: 8.5
click at [234, 387] on img at bounding box center [247, 275] width 493 height 300
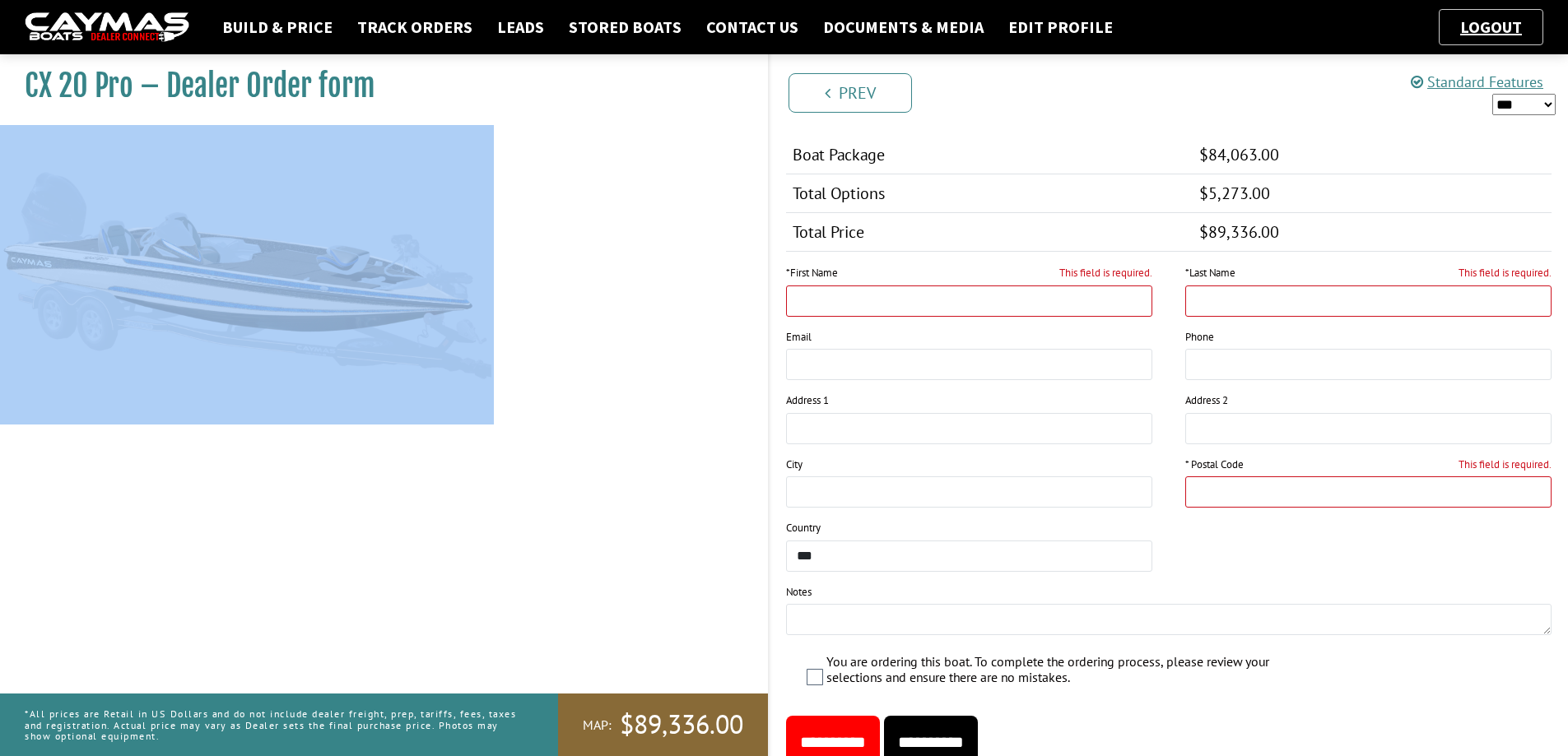
drag, startPoint x: 508, startPoint y: 368, endPoint x: 142, endPoint y: 346, distance: 366.7
click at [142, 346] on div "CX 20 Pro – Dealer Order form MAP:" at bounding box center [375, 425] width 784 height 756
click at [420, 599] on div "CX 20 Pro – Dealer Order form MAP:" at bounding box center [375, 425] width 784 height 756
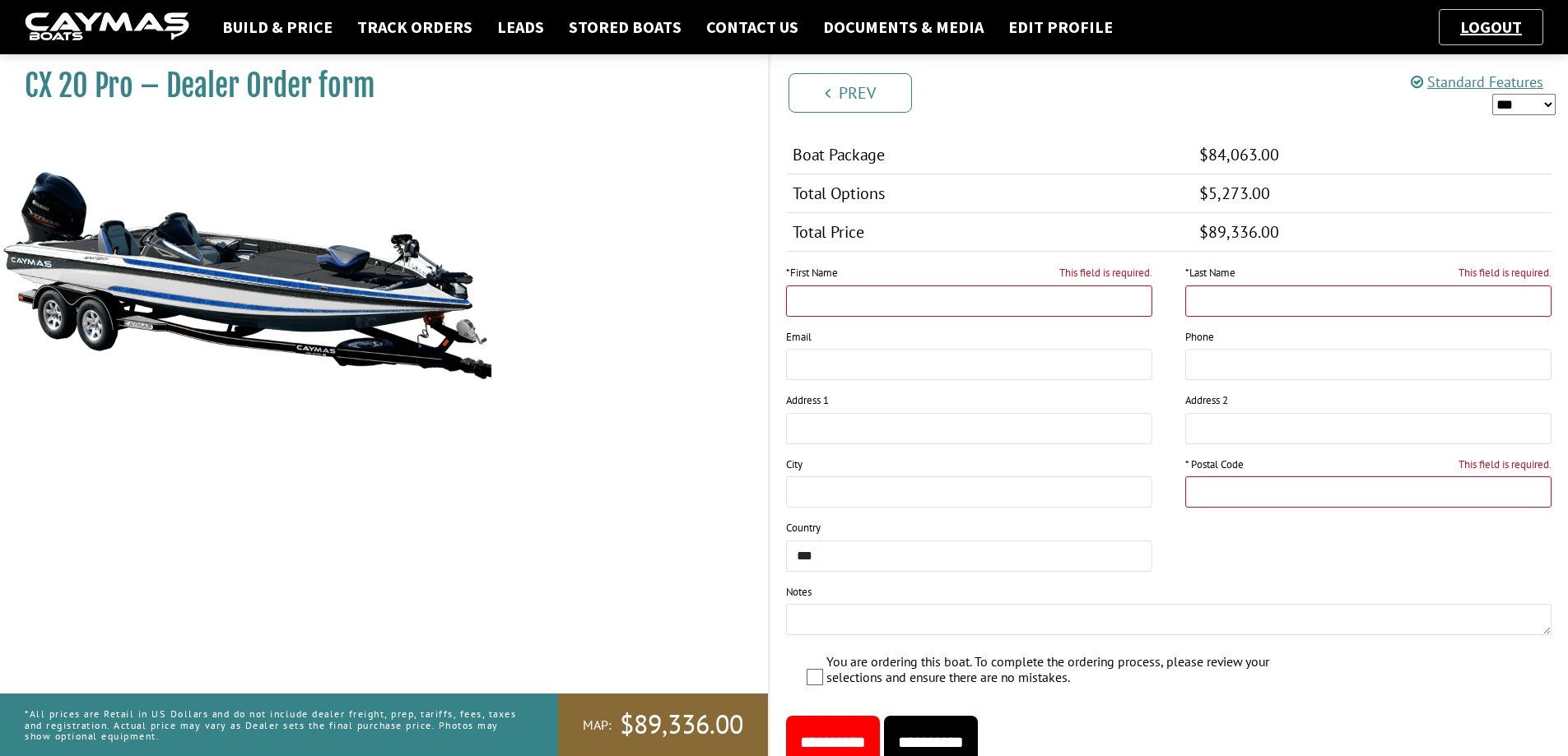
click at [346, 571] on div "CX 20 Pro – Dealer Order form MAP:" at bounding box center [375, 425] width 784 height 756
click at [1503, 28] on link "Logout" at bounding box center [1491, 27] width 78 height 20
